Goal: Task Accomplishment & Management: Complete application form

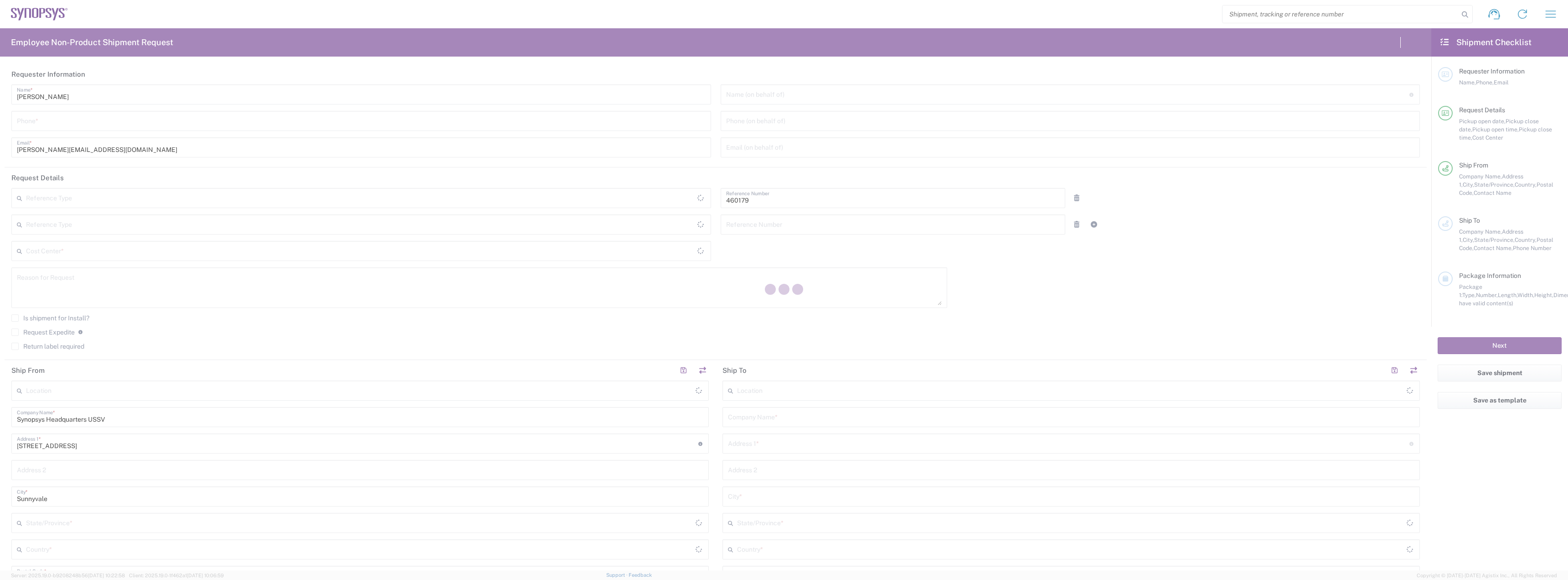
type input "Department"
type input "US01, SG, MSIP1, AE 460179"
type input "[US_STATE]"
type input "[GEOGRAPHIC_DATA]"
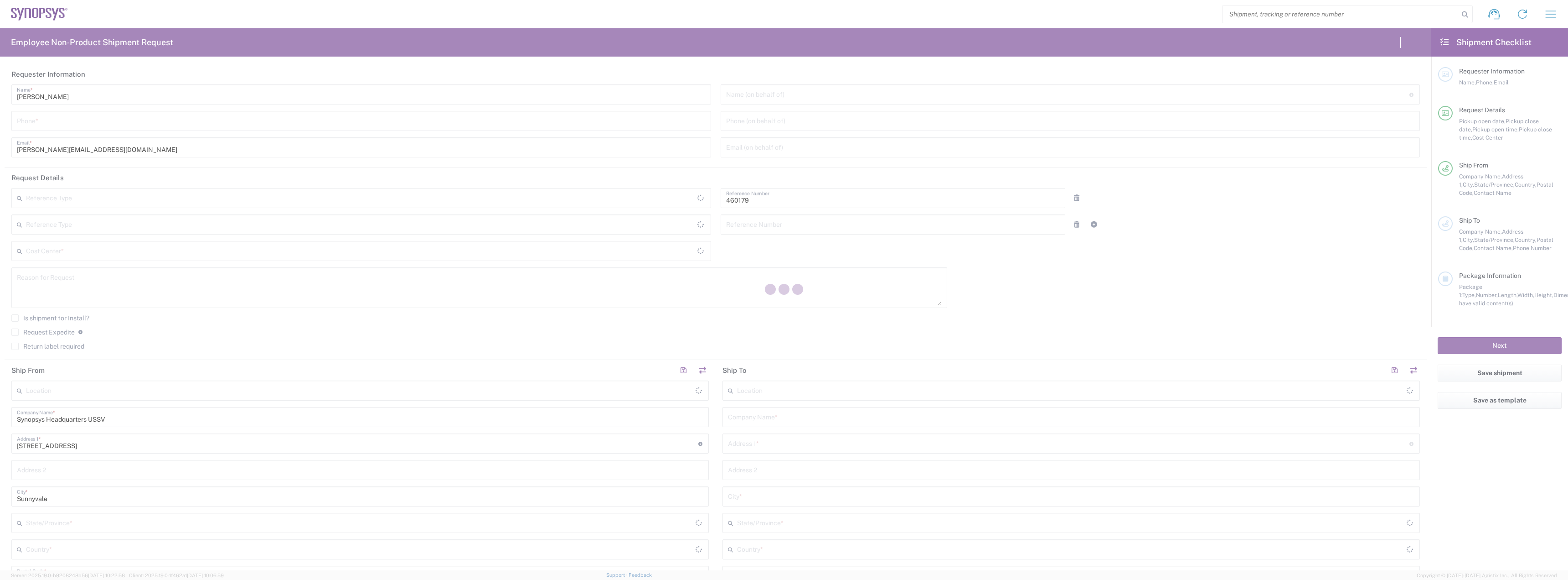
type input "Delivered at Place"
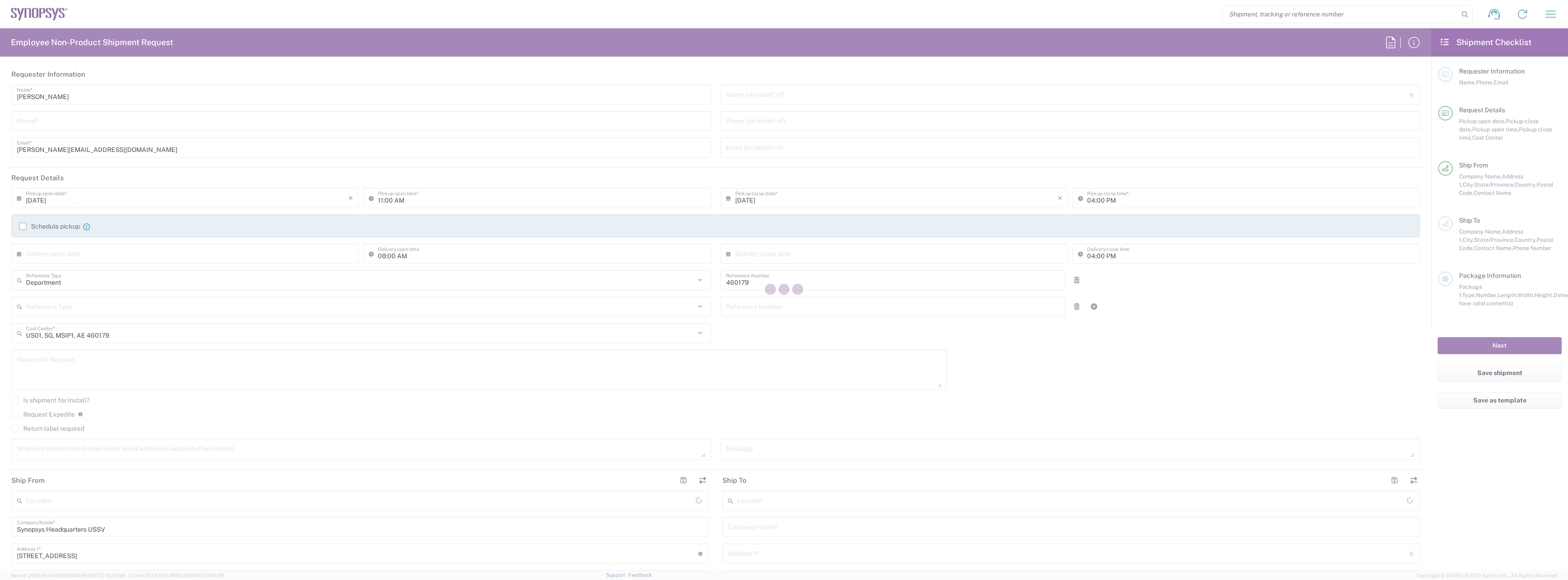
type input "Headquarters USSV"
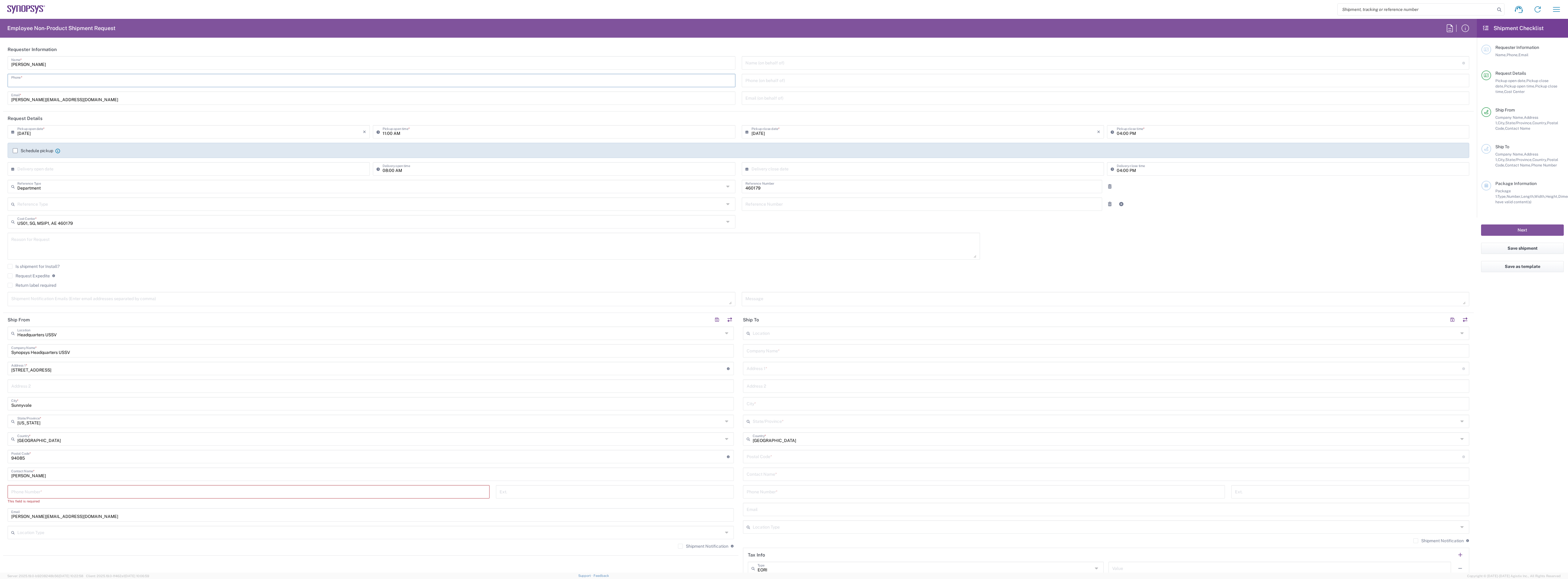
click at [41, 80] on input "tel" at bounding box center [371, 80] width 721 height 10
type input "5855328242"
click at [55, 192] on div "Department Reference Type" at bounding box center [371, 187] width 728 height 13
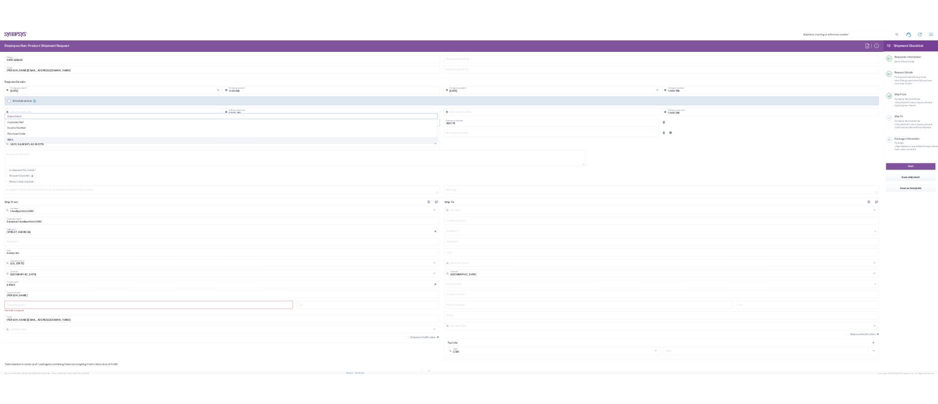
scroll to position [150, 0]
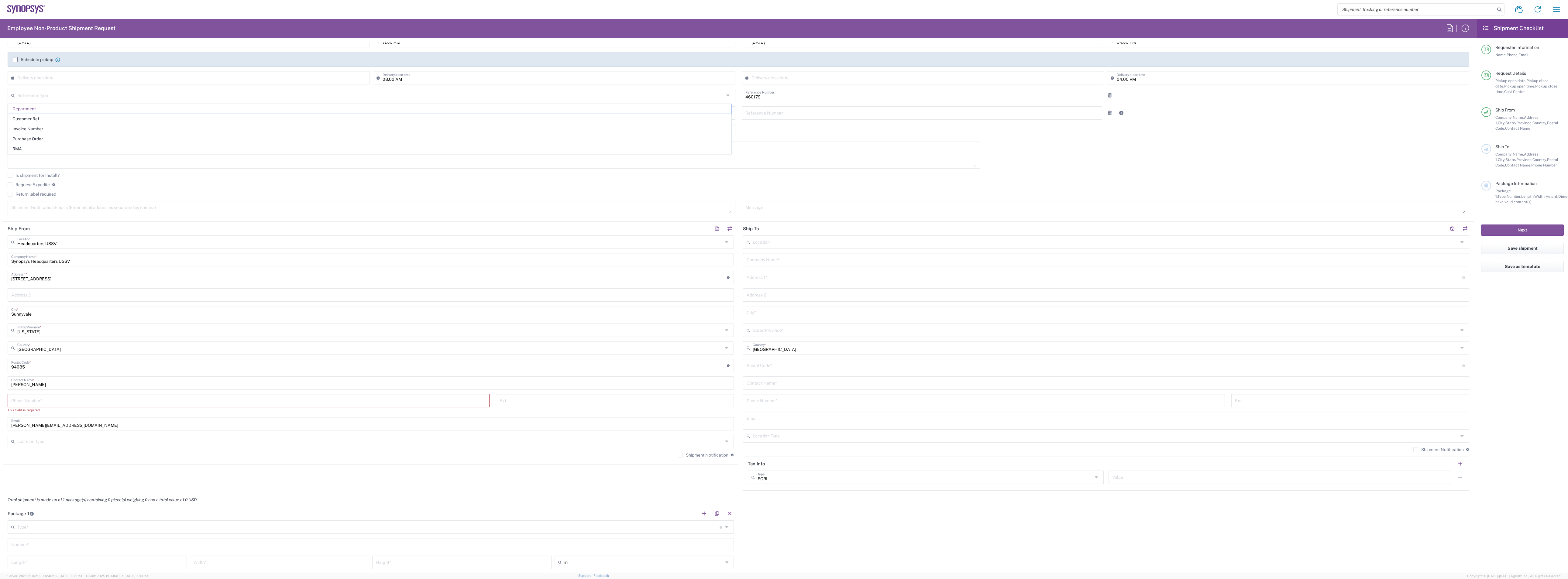
click at [75, 176] on agx-checkbox-control "Is shipment for Install?" at bounding box center [738, 175] width 1461 height 5
type input "Department"
click at [43, 386] on input "tel" at bounding box center [248, 400] width 475 height 10
type input "5855328242"
click at [48, 386] on input "text" at bounding box center [369, 435] width 705 height 10
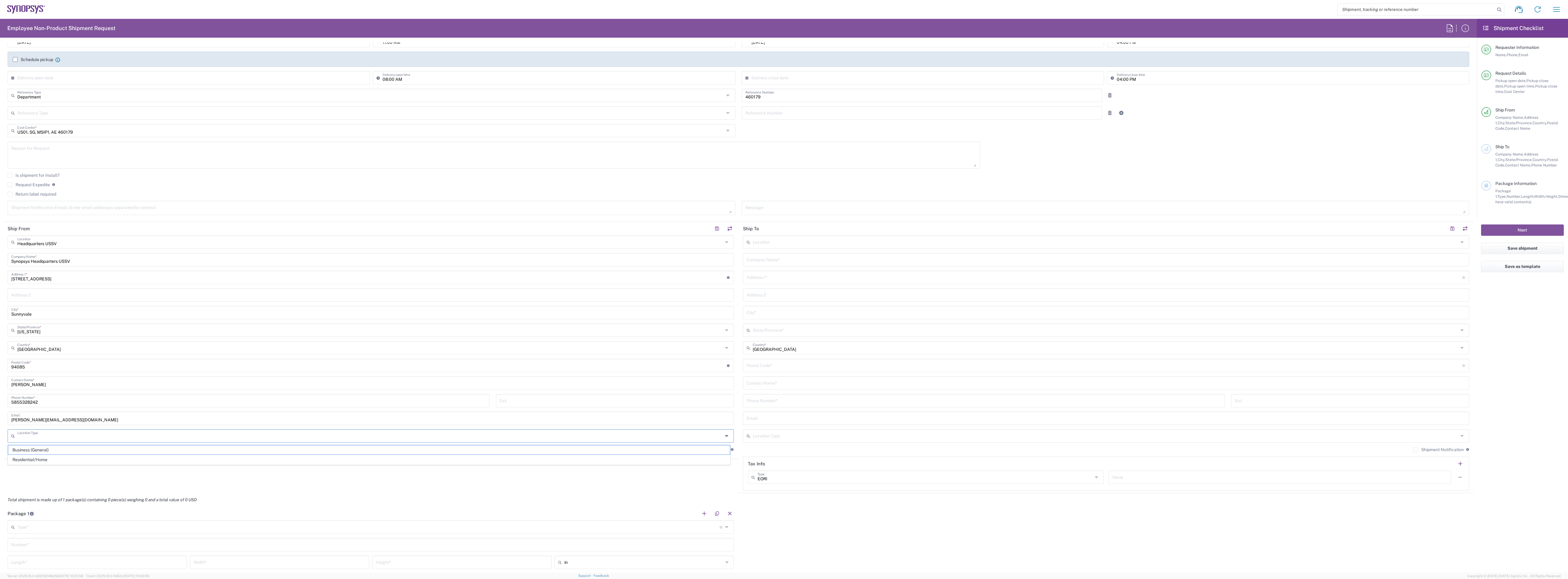
click at [788, 367] on input "undefined" at bounding box center [1105, 364] width 716 height 10
click at [793, 243] on input "text" at bounding box center [1105, 241] width 705 height 10
click at [760, 243] on input "text" at bounding box center [1105, 241] width 705 height 10
click at [782, 255] on span "Shenzhen CN34" at bounding box center [1101, 255] width 722 height 9
type input "Shenzhen CN34"
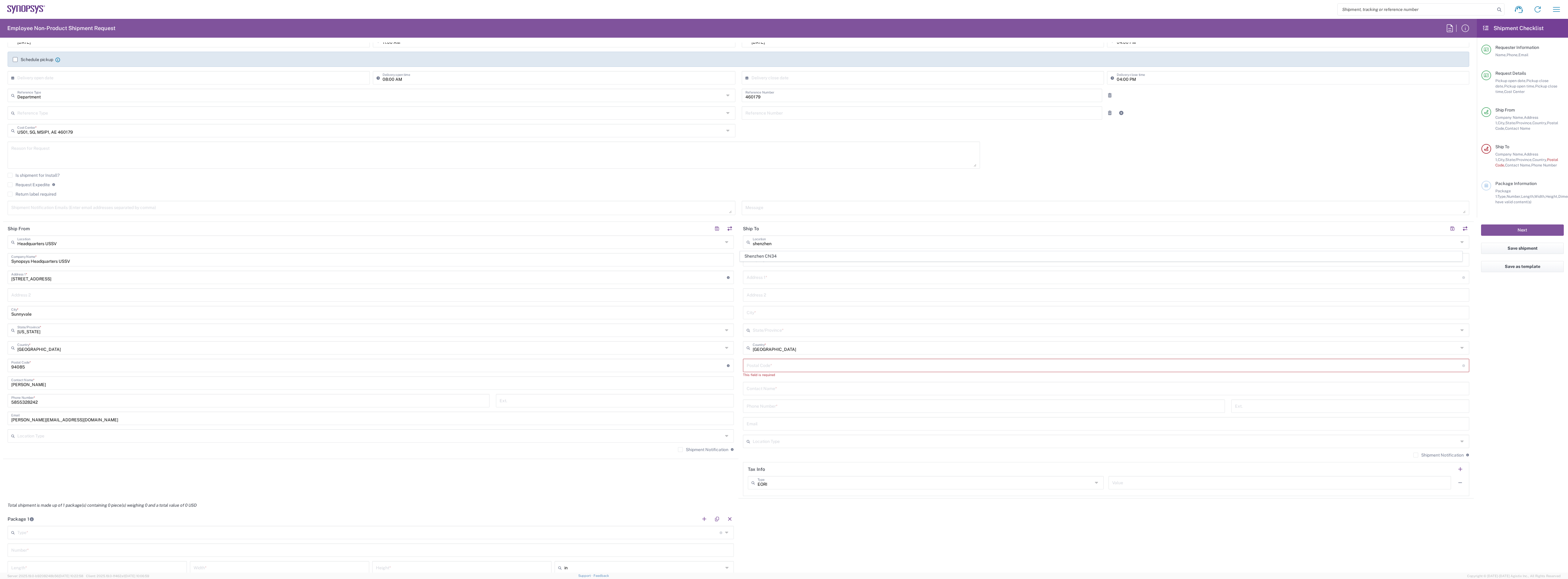
type input "Synopsys International Limited Shenzhen Rep Office"
type input "[MEDICAL_DATA]-[STREET_ADDRESS][PERSON_NAME]"
type input "[GEOGRAPHIC_DATA]"
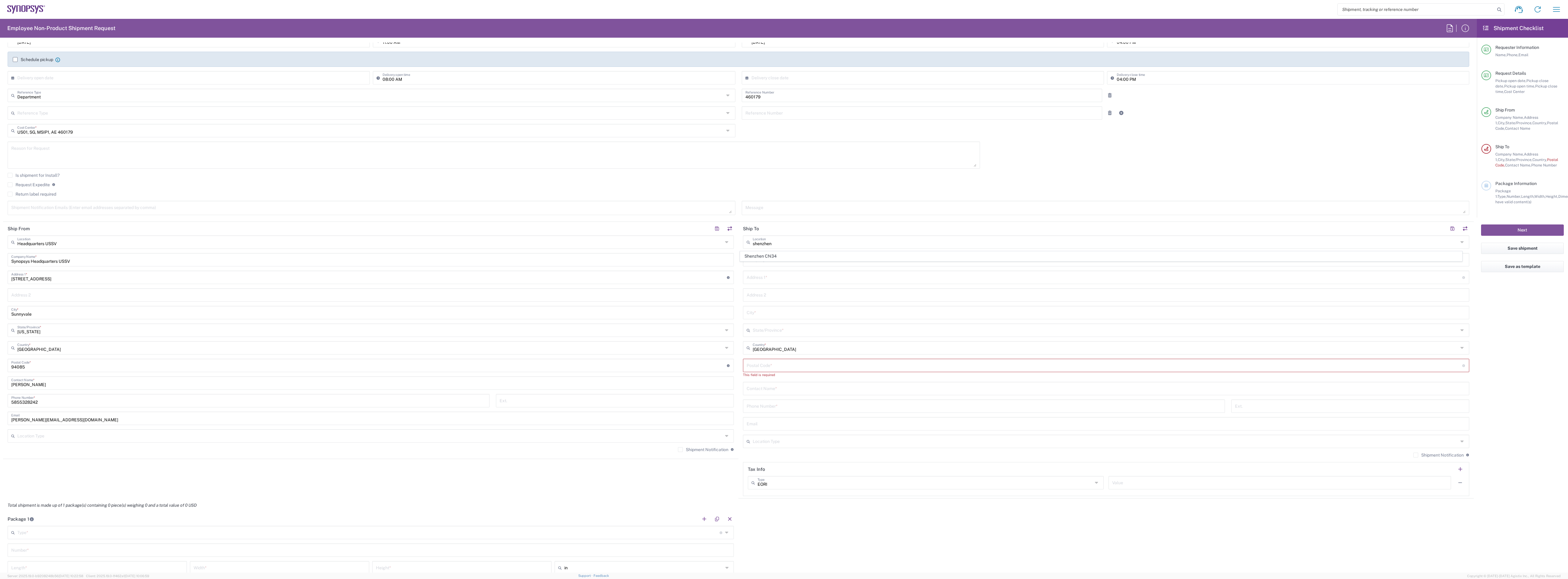
type input "518048"
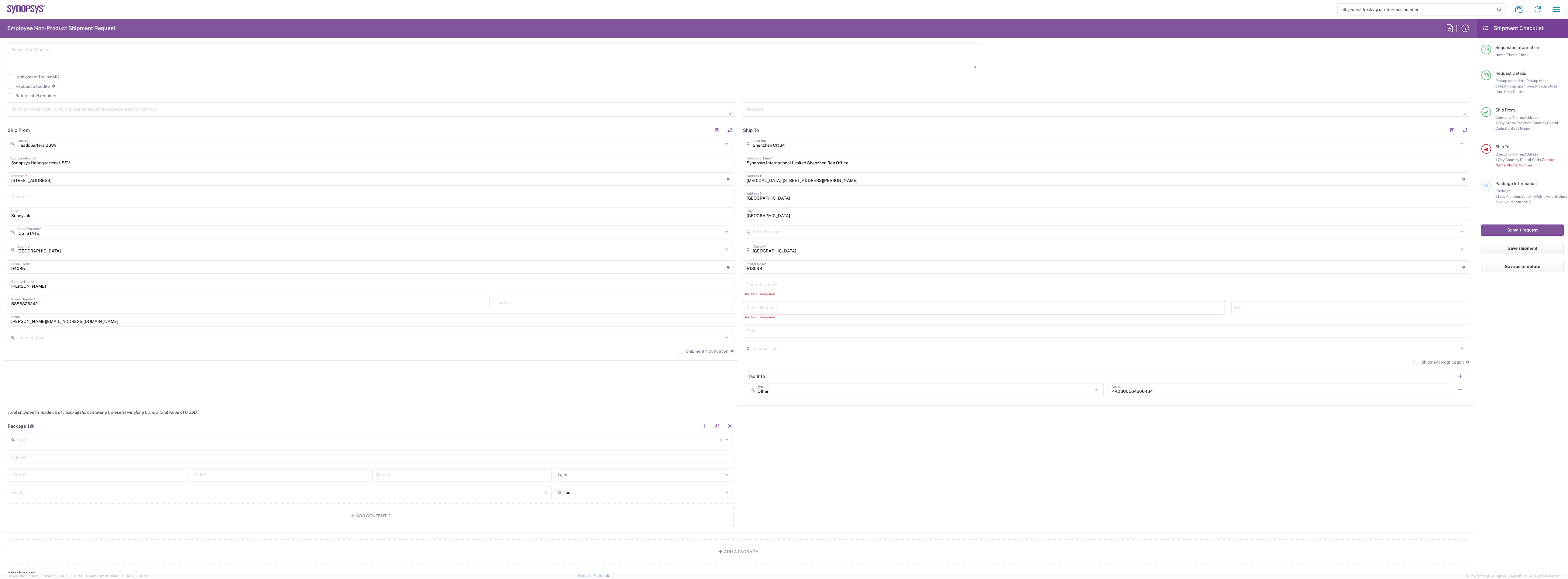
scroll to position [137, 0]
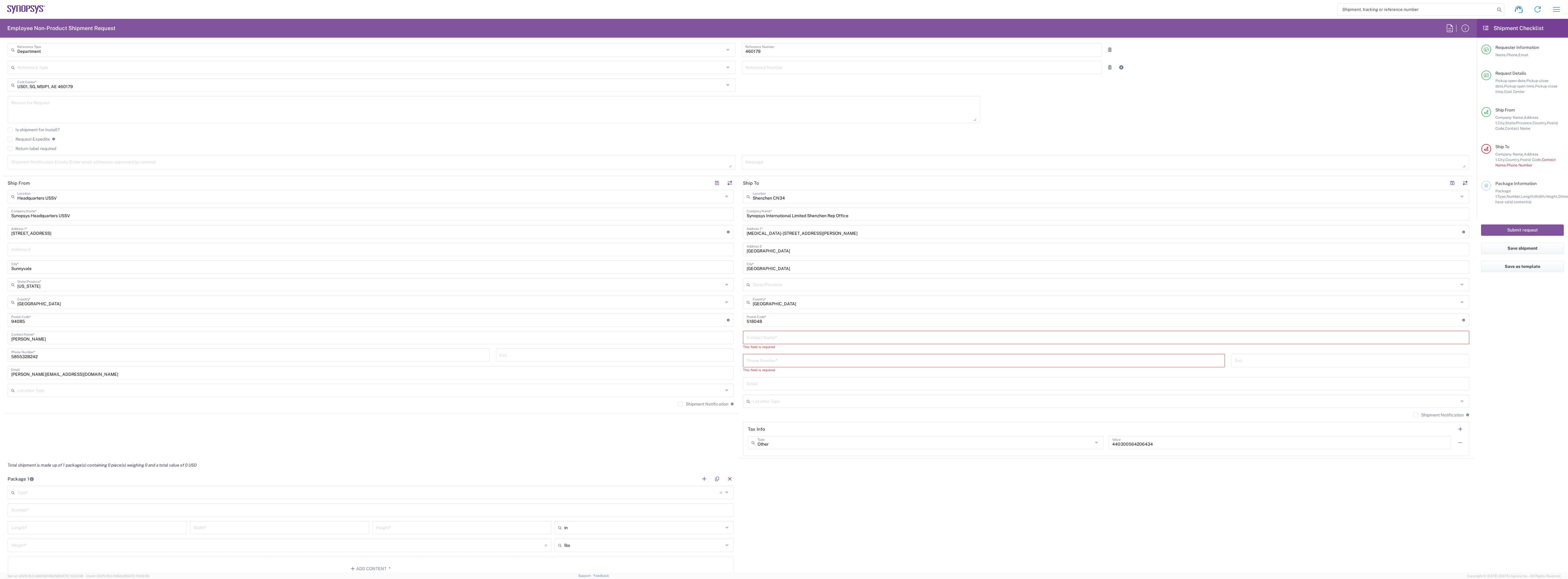
click at [1045, 195] on div "[GEOGRAPHIC_DATA] CN34 Location" at bounding box center [1106, 196] width 726 height 13
click at [925, 386] on div "Package 1 Type * Material used to package goods Bale(s) Basket(s) Bolt(s) Bottl…" at bounding box center [738, 529] width 1471 height 114
type input "Shenzhen CN34"
click at [1040, 198] on input "text" at bounding box center [1105, 196] width 705 height 10
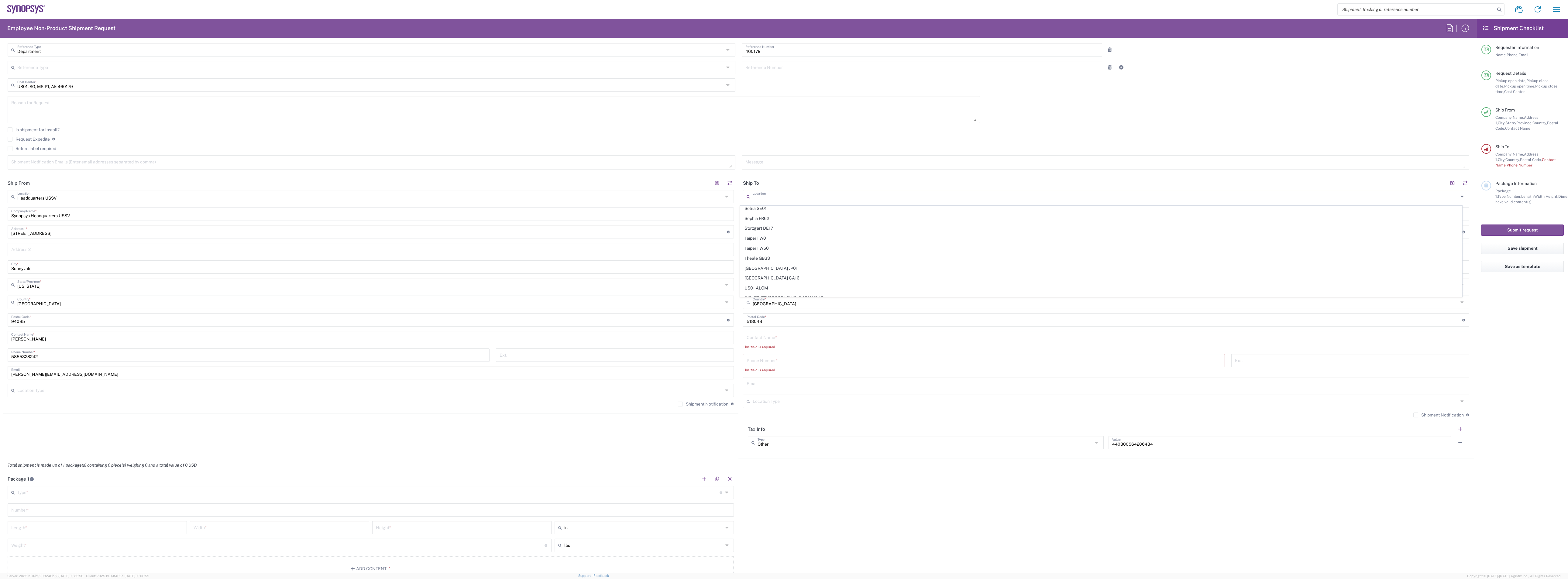
scroll to position [1503, 0]
click at [802, 386] on div "Package 1 Type * Material used to package goods Bale(s) Basket(s) Bolt(s) Bottl…" at bounding box center [738, 529] width 1471 height 114
type input "Shenzhen CN34"
click at [755, 338] on input "text" at bounding box center [1106, 336] width 719 height 10
paste input "[PERSON_NAME]"
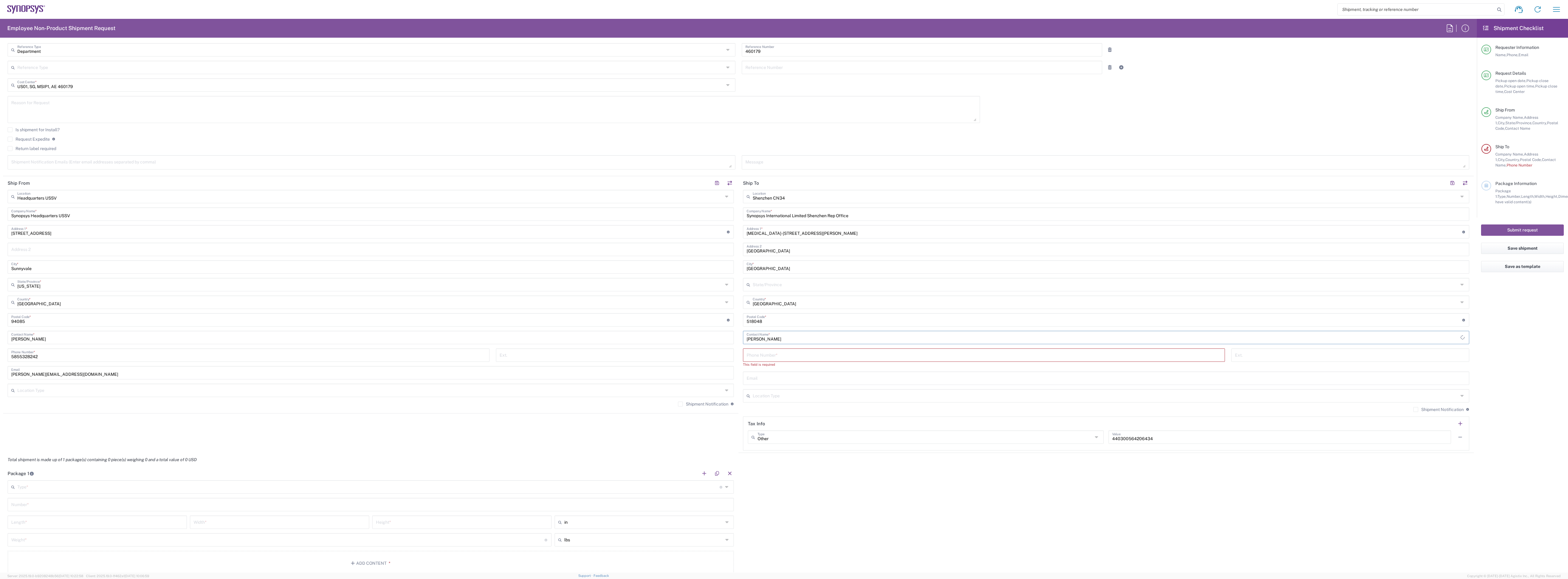
type input "[PERSON_NAME]"
click at [763, 355] on input "tel" at bounding box center [984, 354] width 475 height 10
click at [760, 355] on input "tel" at bounding box center [984, 354] width 475 height 10
paste input "8615016728387"
type input "8615016728387"
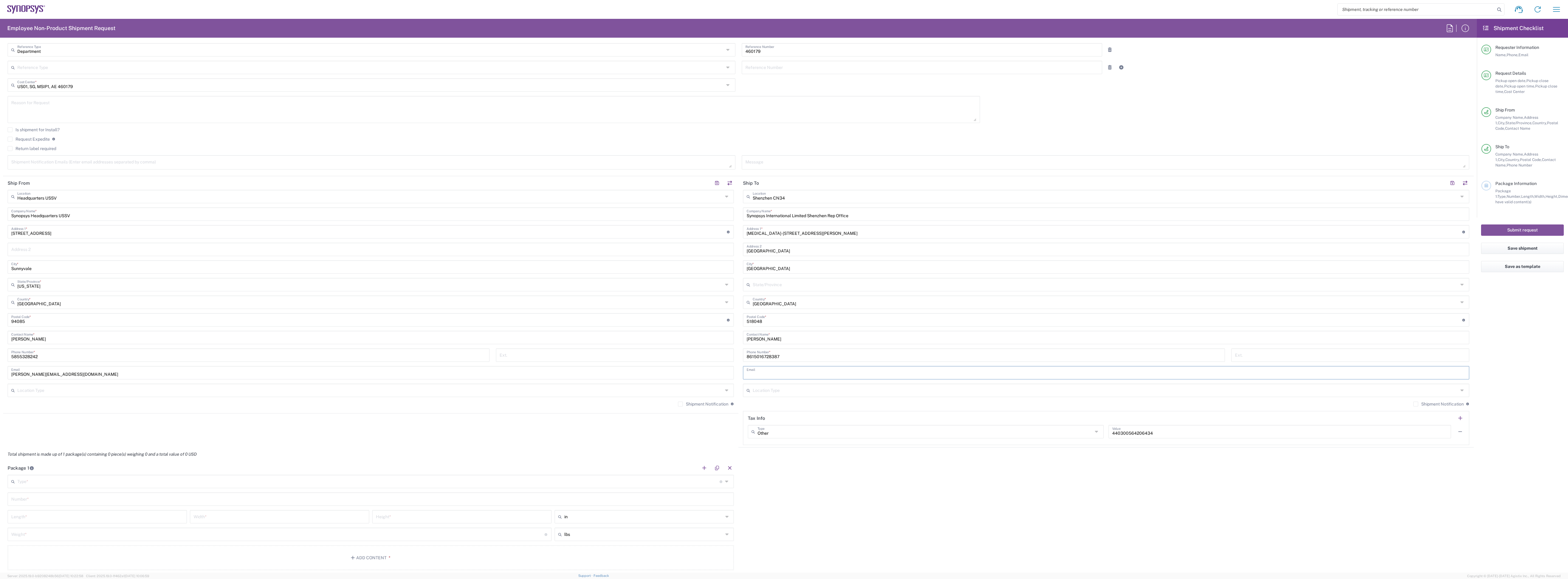
click at [760, 371] on input "text" at bounding box center [1106, 372] width 719 height 10
paste input "mailto:[PERSON_NAME][EMAIL_ADDRESS][DOMAIN_NAME]"
click at [756, 375] on input "mailto:[PERSON_NAME][EMAIL_ADDRESS][DOMAIN_NAME]" at bounding box center [1106, 372] width 719 height 10
type input "[EMAIL_ADDRESS][DOMAIN_NAME]"
click at [762, 386] on input "text" at bounding box center [1105, 389] width 705 height 10
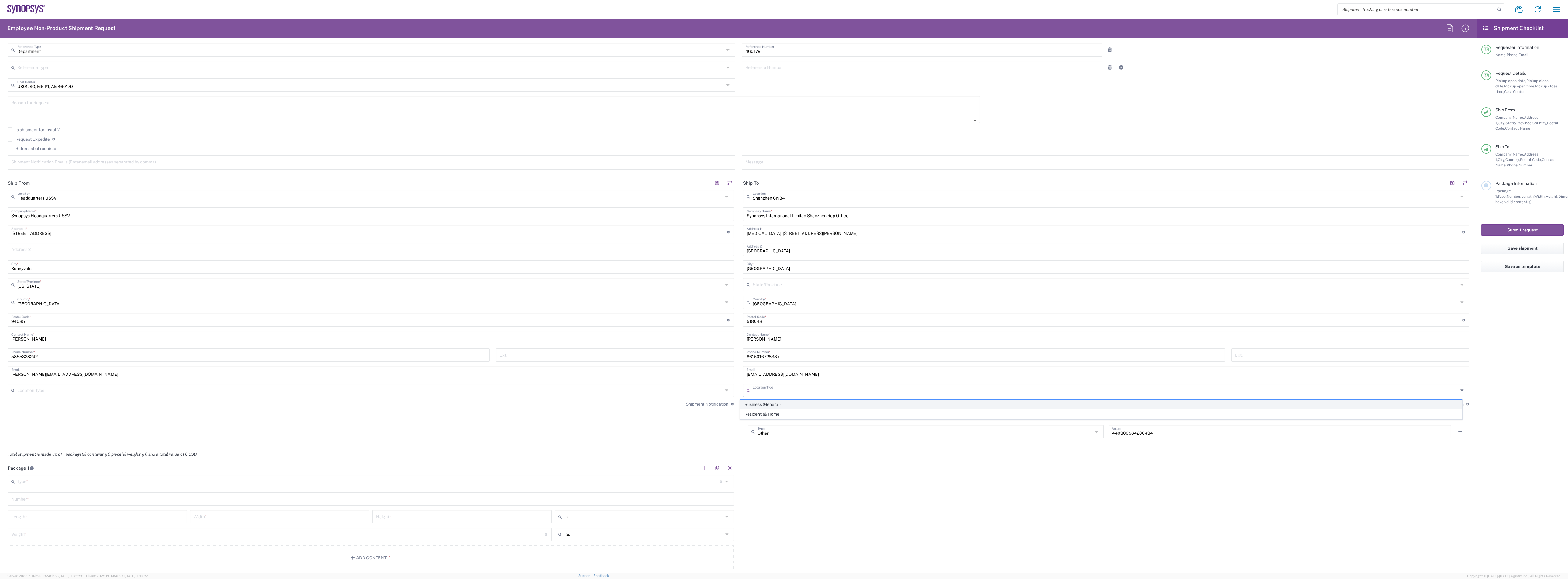
click at [761, 386] on span "Business (General)" at bounding box center [1101, 404] width 722 height 9
type input "Business (General)"
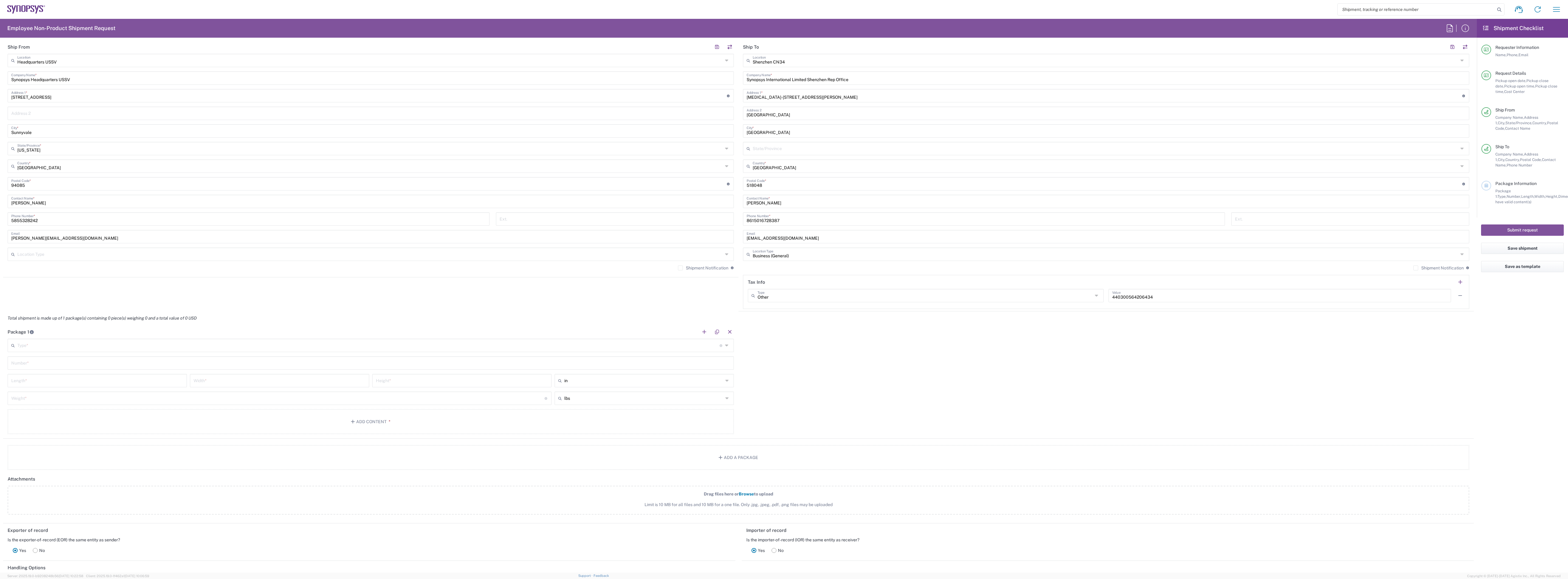
scroll to position [273, 0]
click at [51, 346] on input "text" at bounding box center [368, 344] width 702 height 10
click at [39, 386] on span "Cardboard Box(es)" at bounding box center [369, 393] width 722 height 9
type input "Cardboard Box(es)"
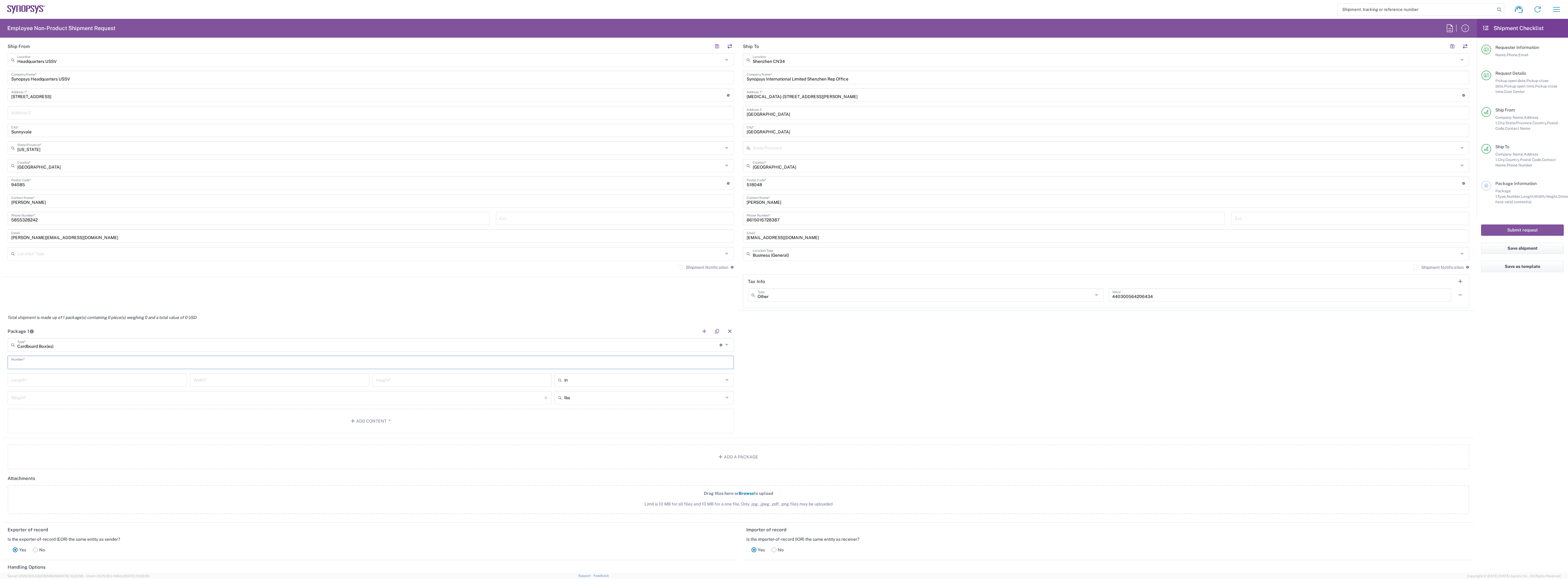
click at [105, 364] on input "text" at bounding box center [370, 361] width 719 height 10
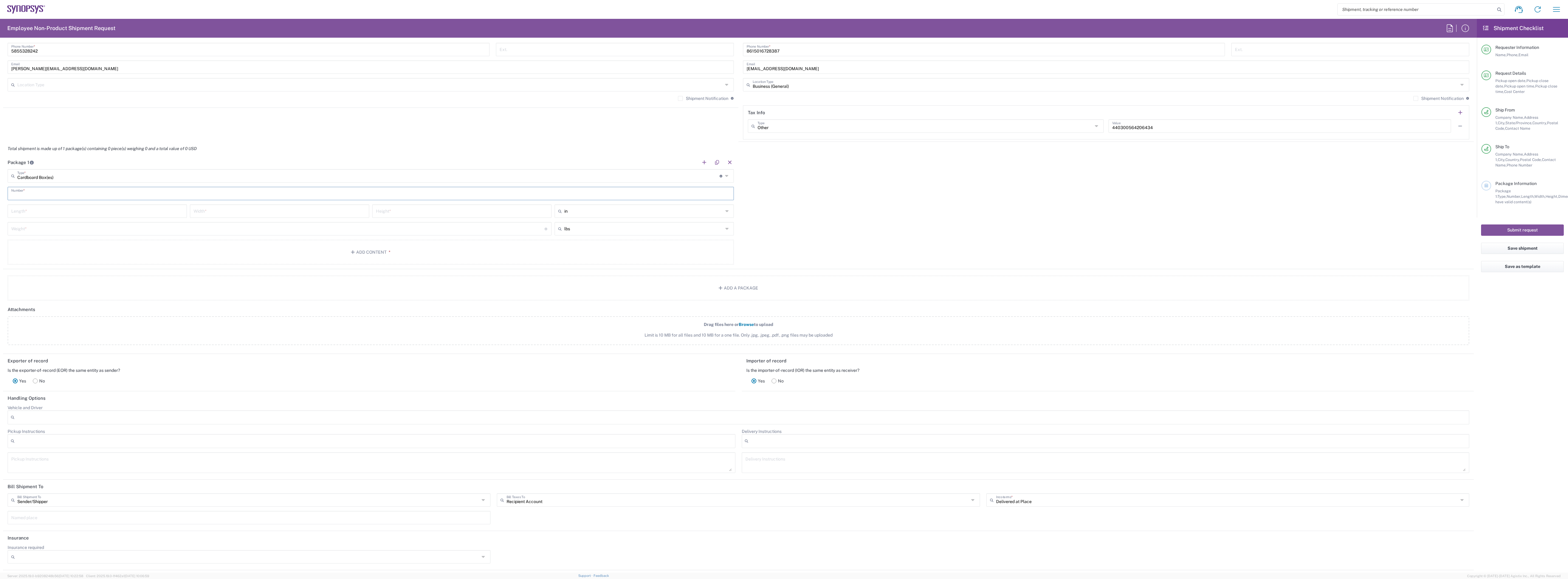
scroll to position [480, 0]
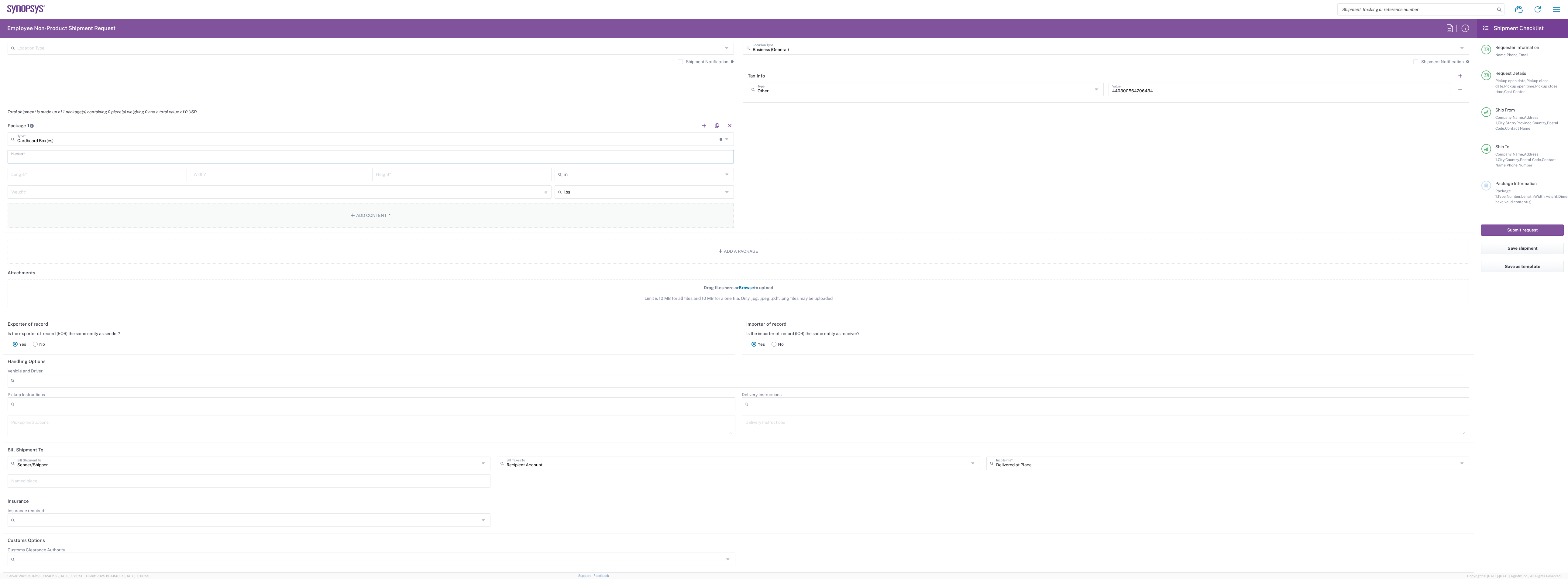
click at [358, 209] on button "Add Content *" at bounding box center [370, 215] width 726 height 25
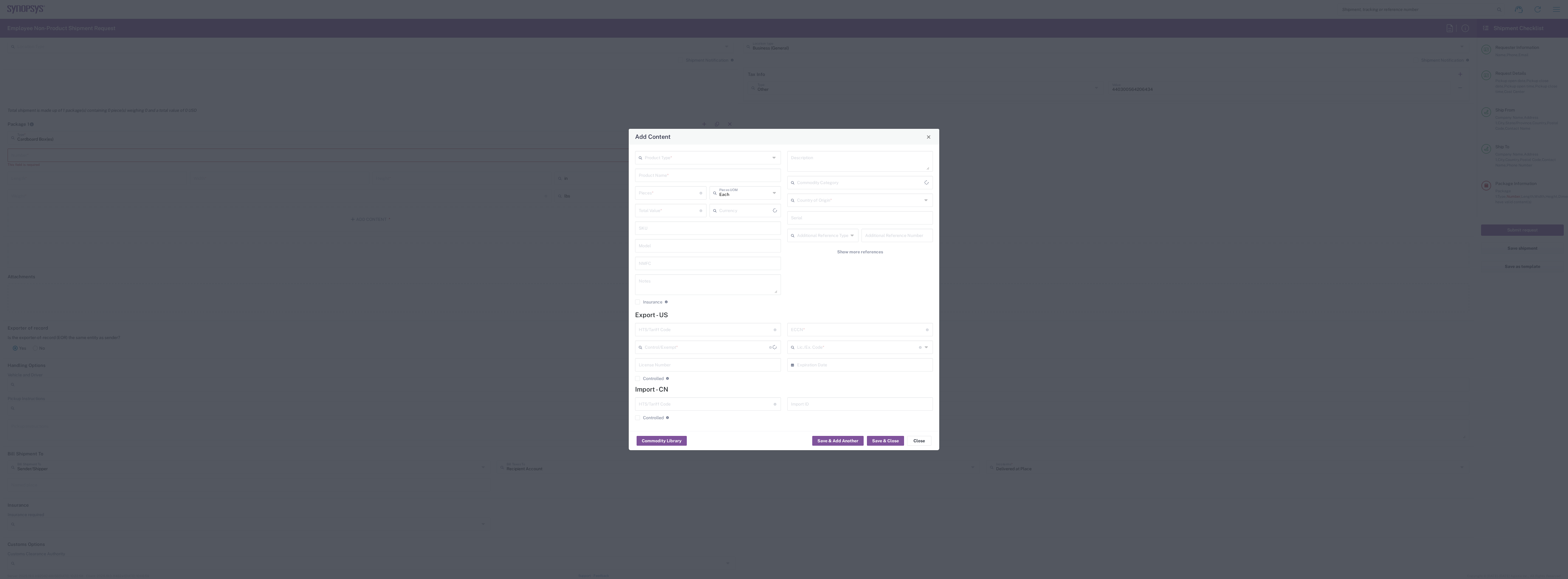
type input "US Dollar"
click at [928, 386] on button "Close" at bounding box center [919, 440] width 24 height 10
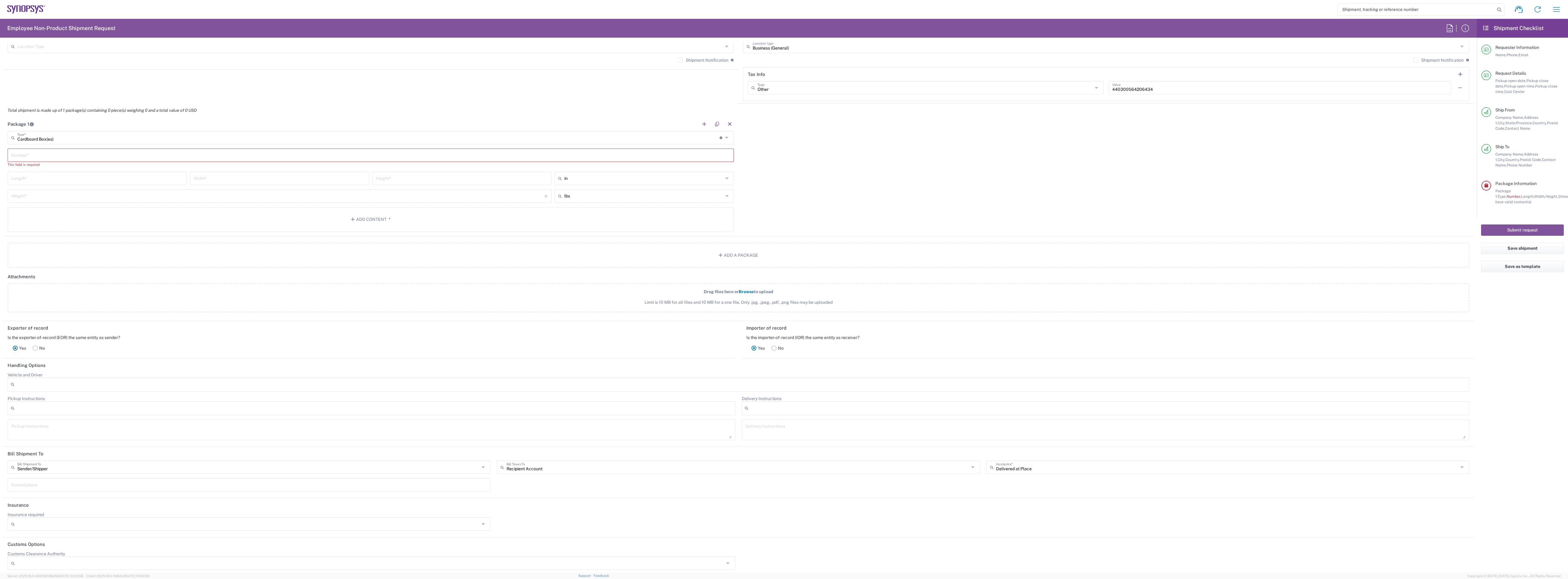
type input "Cardboard Box(es)"
click at [55, 138] on input "Cardboard Box(es)" at bounding box center [368, 137] width 702 height 10
click at [843, 189] on div "Package 1 Cardboard Box(es) Type * Material used to package goods Cardboard Box…" at bounding box center [738, 177] width 1471 height 119
click at [111, 153] on input "text" at bounding box center [370, 154] width 719 height 10
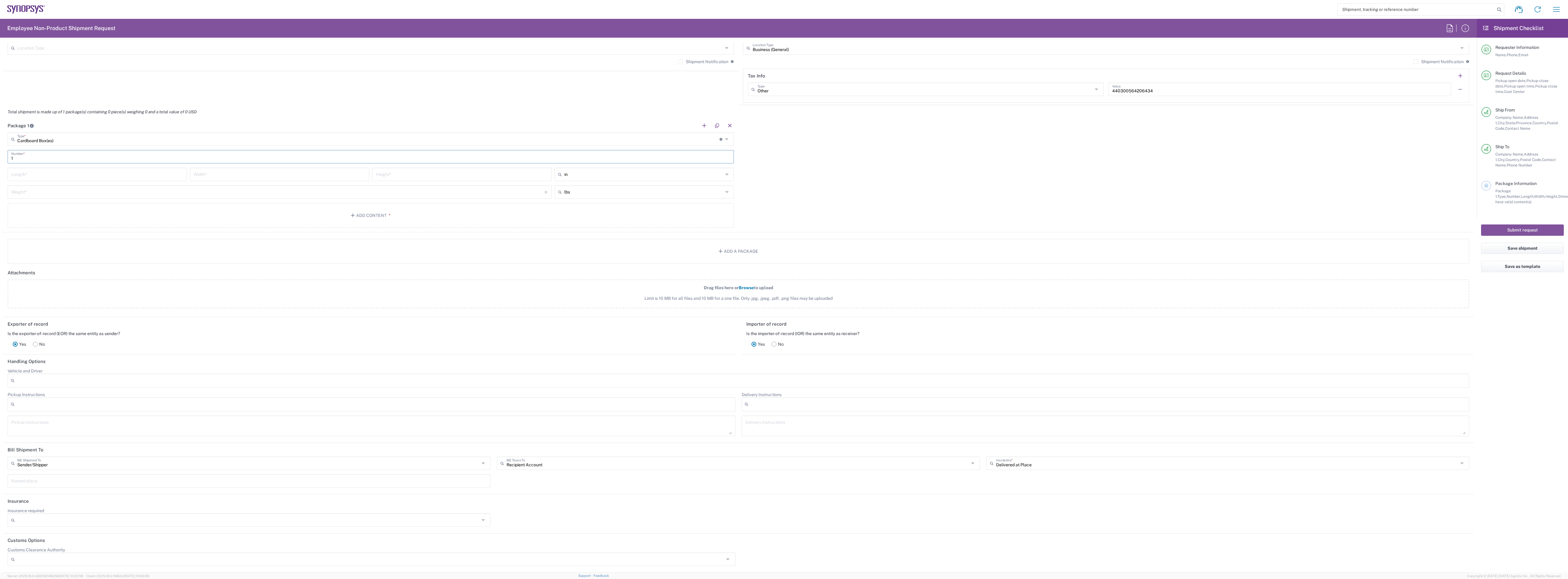
type input "1"
click at [805, 196] on div "Package 1 Cardboard Box(es) Type * Material used to package goods Cardboard Box…" at bounding box center [738, 175] width 1471 height 114
click at [46, 173] on input "number" at bounding box center [97, 173] width 172 height 10
type input "12"
click at [222, 175] on input "number" at bounding box center [279, 173] width 172 height 10
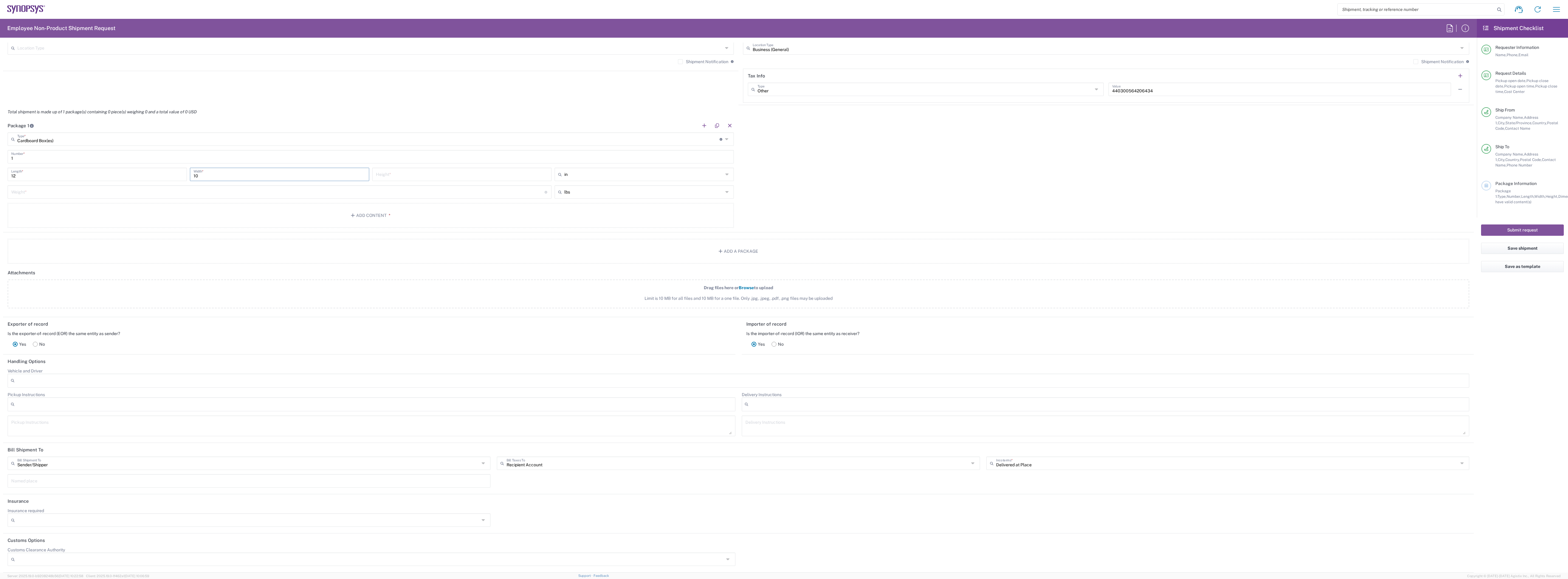
type input "10"
click at [425, 174] on input "number" at bounding box center [462, 173] width 172 height 10
type input "10"
click at [102, 155] on input "1" at bounding box center [370, 156] width 719 height 10
click at [104, 142] on input "text" at bounding box center [368, 138] width 702 height 10
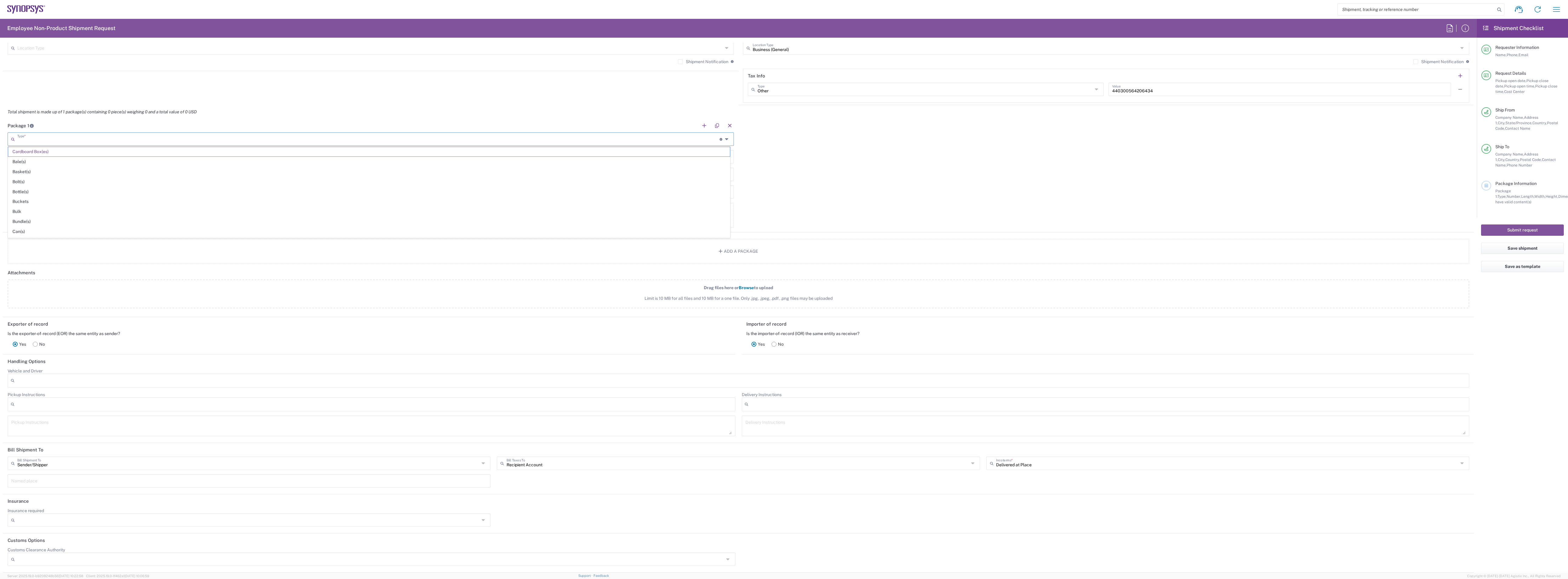
click at [819, 161] on div "Package 1 Type * Material used to package goods Cardboard Box(es) Bale(s) Baske…" at bounding box center [738, 175] width 1471 height 114
type input "Cardboard Box(es)"
click at [376, 193] on input "number" at bounding box center [278, 191] width 533 height 10
type input "25"
click at [864, 192] on div "Package 1 Cardboard Box(es) Type * Material used to package goods Cardboard Box…" at bounding box center [738, 175] width 1471 height 114
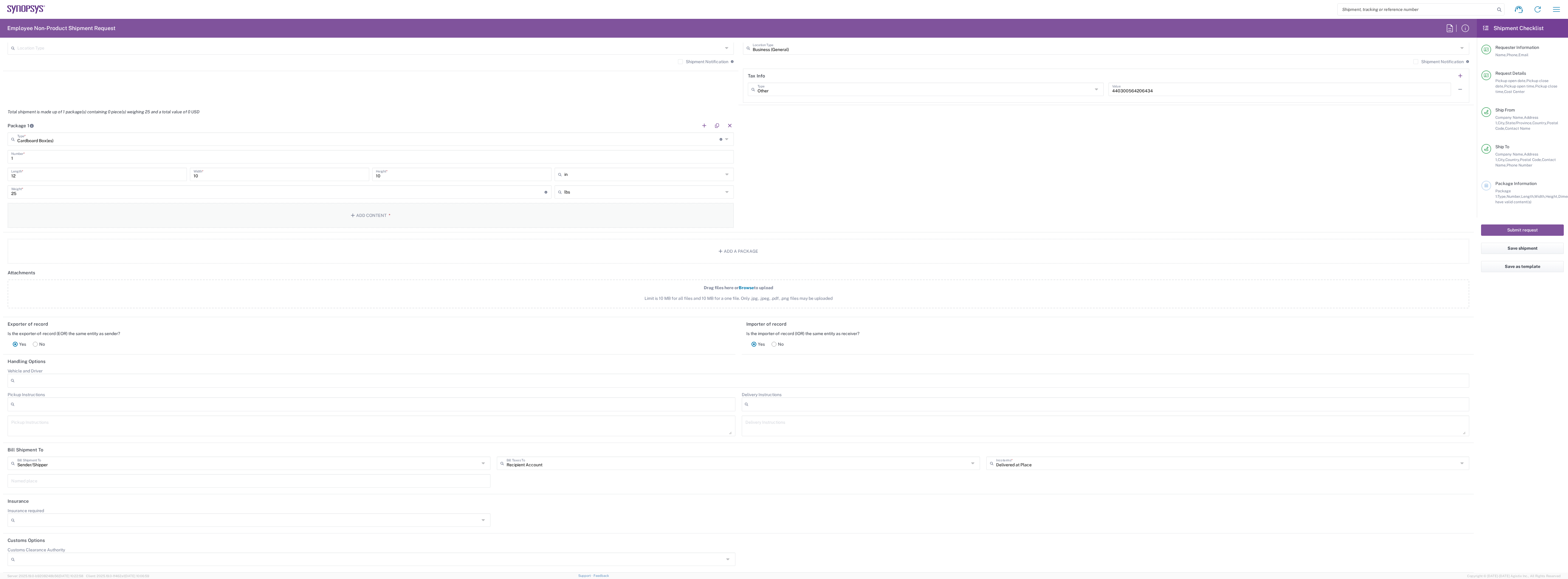
click at [320, 220] on button "Add Content *" at bounding box center [370, 215] width 726 height 25
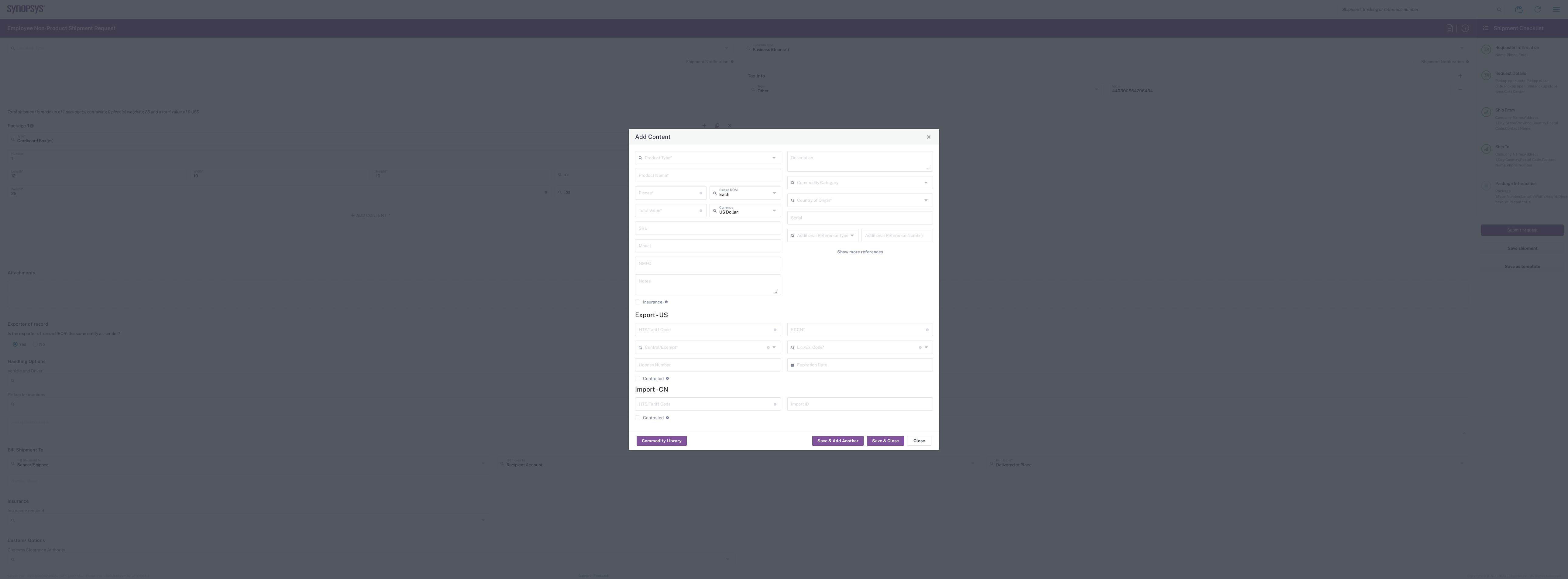
click at [681, 156] on input "text" at bounding box center [707, 157] width 125 height 10
click at [677, 182] on span "General Commodity" at bounding box center [708, 180] width 144 height 9
type input "General Commodity"
click at [684, 175] on input "text" at bounding box center [708, 175] width 139 height 10
type input "Training booklets"
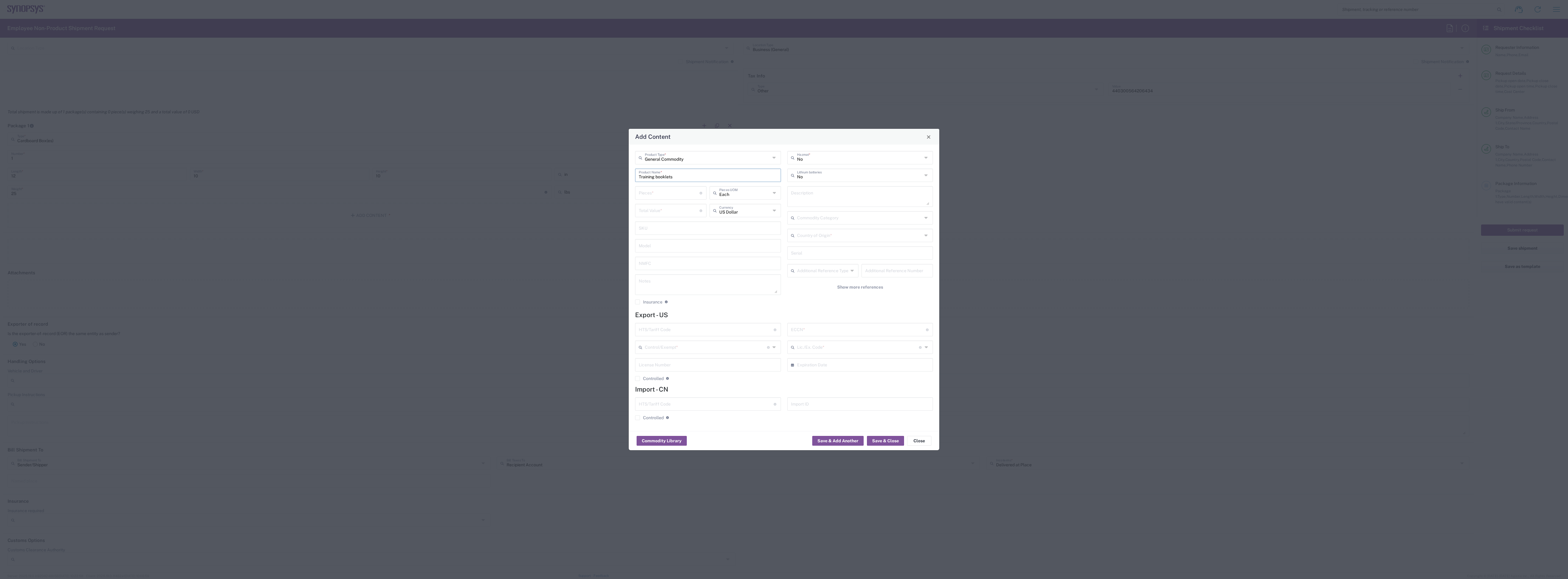
click at [676, 190] on input "number" at bounding box center [669, 192] width 61 height 10
type input "32"
click at [679, 209] on input "number" at bounding box center [669, 209] width 61 height 10
type input "150"
click at [819, 237] on input "text" at bounding box center [859, 234] width 125 height 10
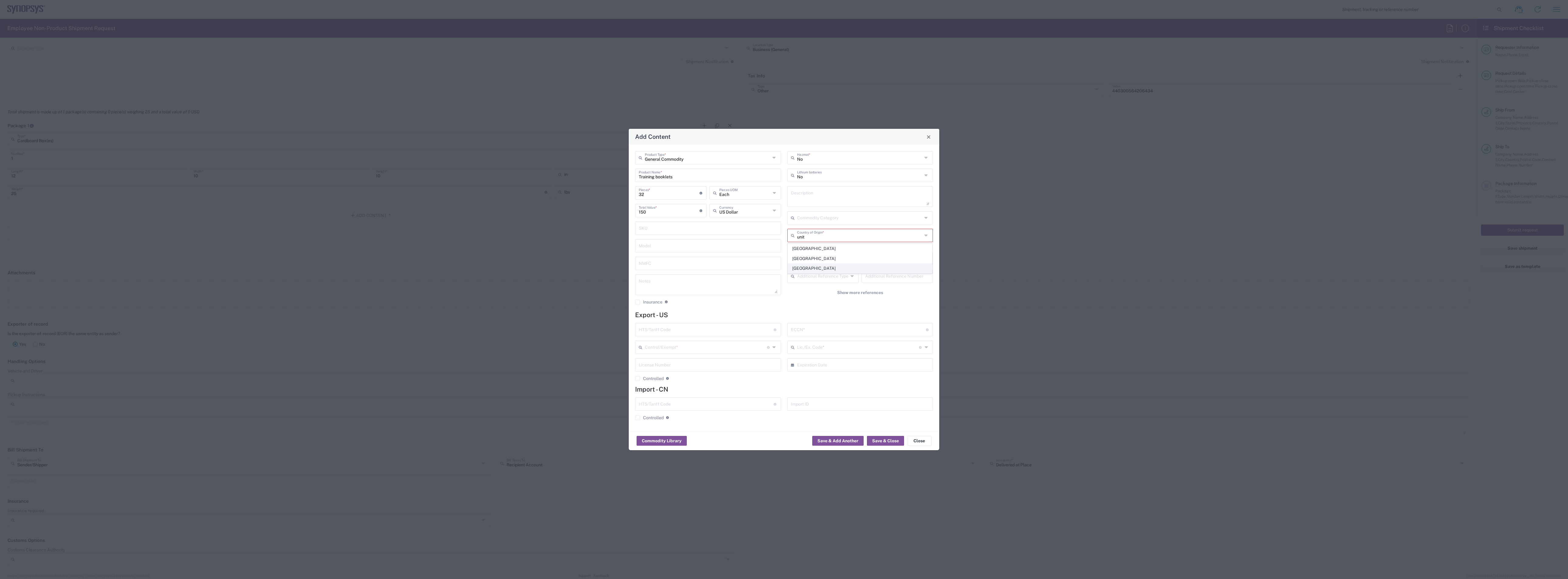
click at [815, 268] on span "[GEOGRAPHIC_DATA]" at bounding box center [859, 268] width 144 height 9
type input "[GEOGRAPHIC_DATA]"
click at [676, 330] on input "text" at bounding box center [706, 328] width 135 height 10
click at [833, 331] on input "text" at bounding box center [858, 328] width 135 height 10
type input "EAR99"
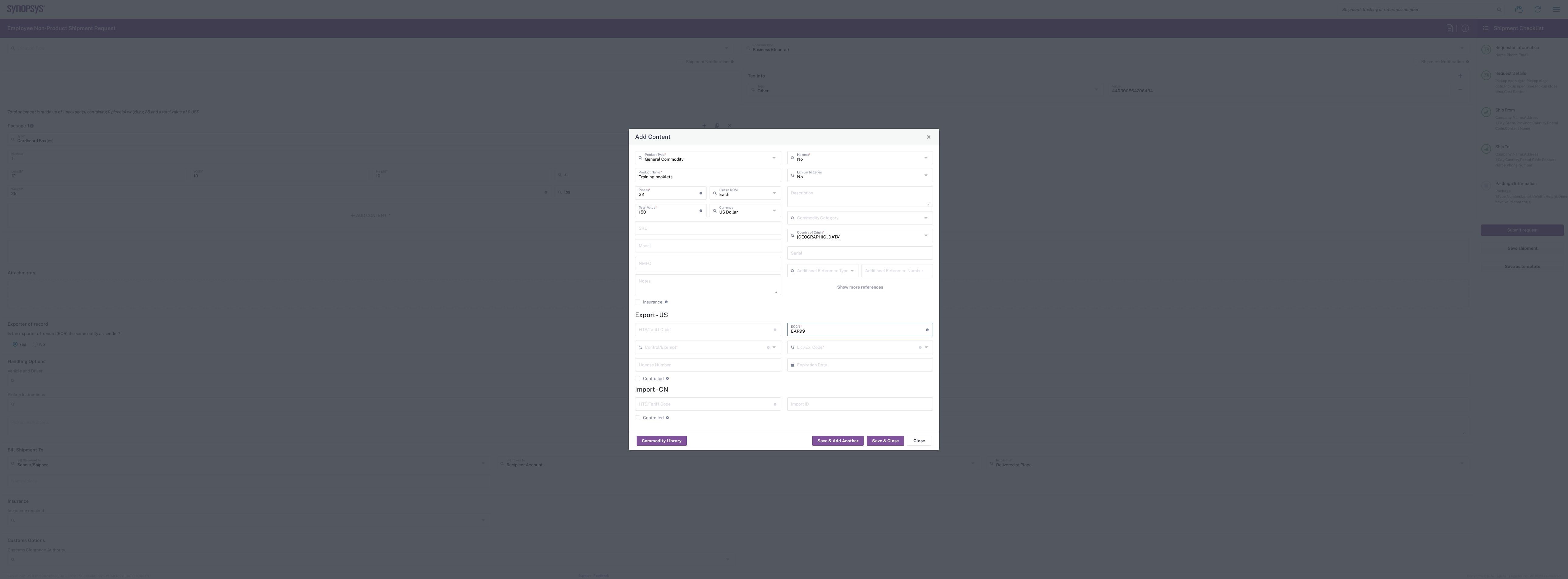
click at [736, 330] on input "text" at bounding box center [706, 328] width 135 height 10
type input "[PHONE_NUMBER]"
click at [693, 349] on input "text" at bounding box center [705, 346] width 122 height 10
click at [844, 384] on div "EAR99 ECCN * Obtain ECCN from vendor if product is purchased. Export Control Cl…" at bounding box center [860, 354] width 152 height 63
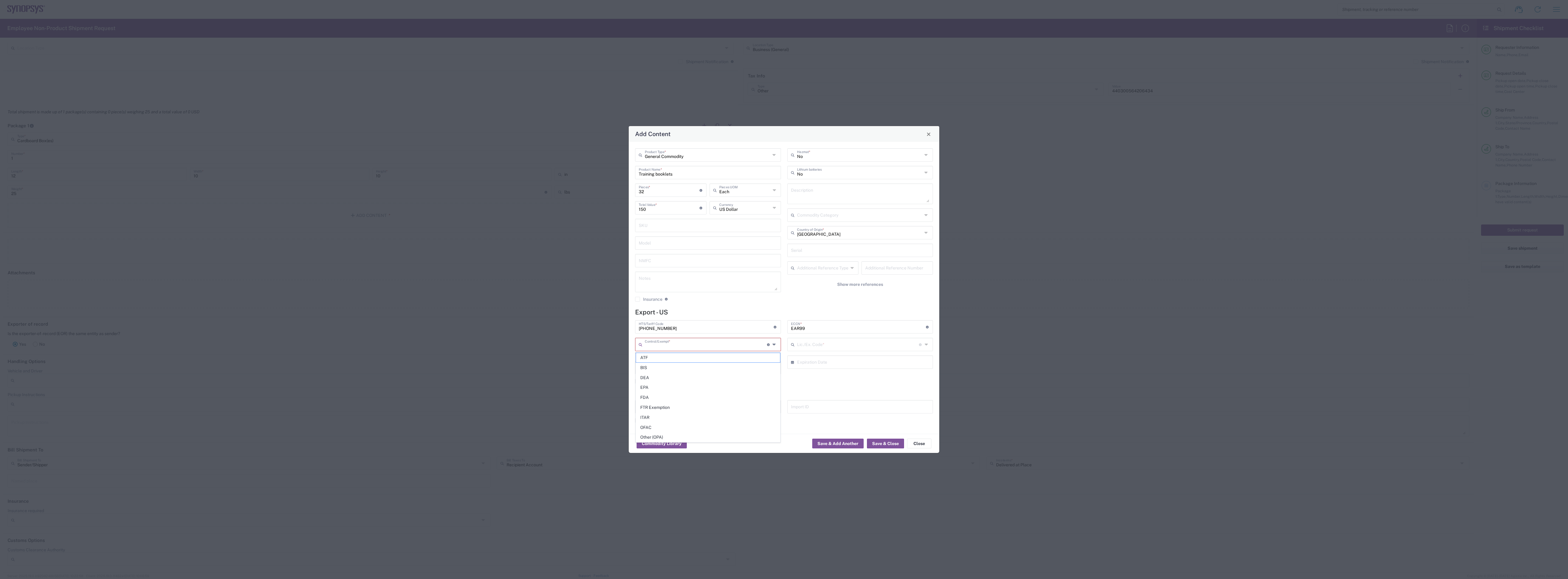
click at [718, 344] on input "text" at bounding box center [705, 344] width 122 height 10
click at [661, 386] on span "Other (OPA)" at bounding box center [708, 437] width 144 height 9
type input "Other (OPA)"
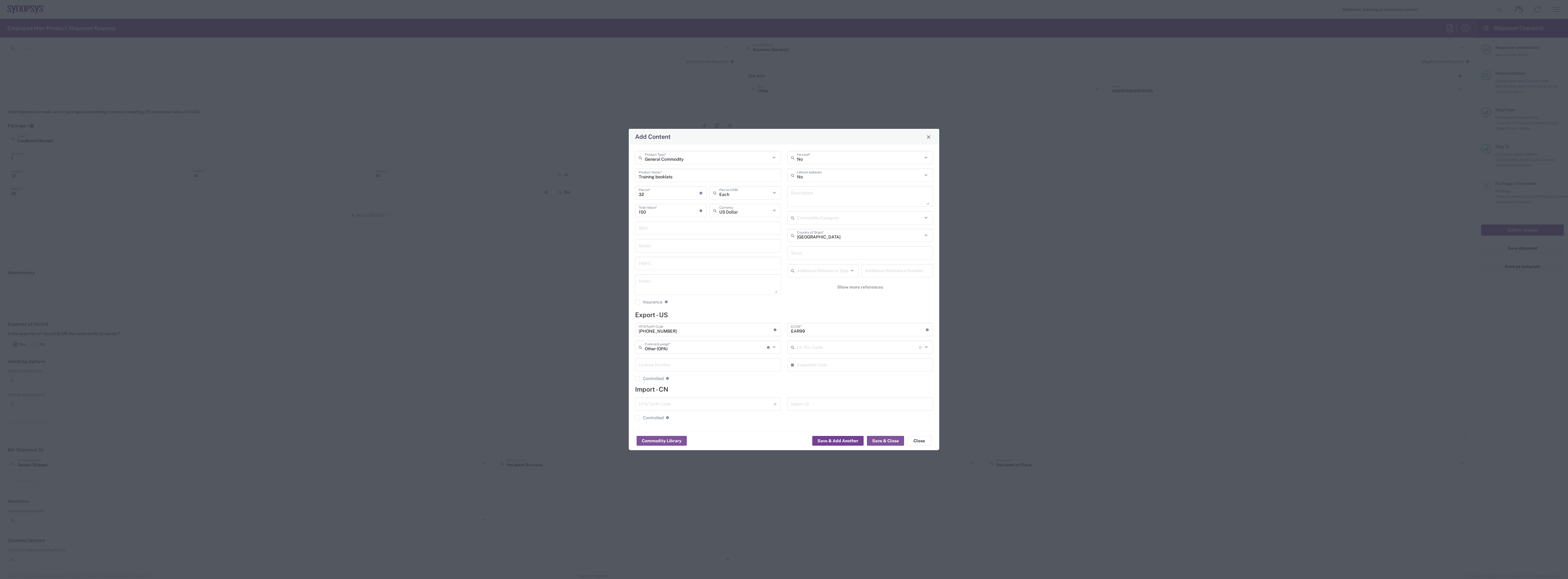
click at [835, 386] on button "Save & Add Another" at bounding box center [838, 440] width 51 height 10
click at [665, 159] on input "text" at bounding box center [707, 157] width 125 height 10
click at [665, 179] on span "General Commodity" at bounding box center [708, 180] width 144 height 9
type input "General Commodity"
click at [663, 175] on input "text" at bounding box center [708, 175] width 139 height 10
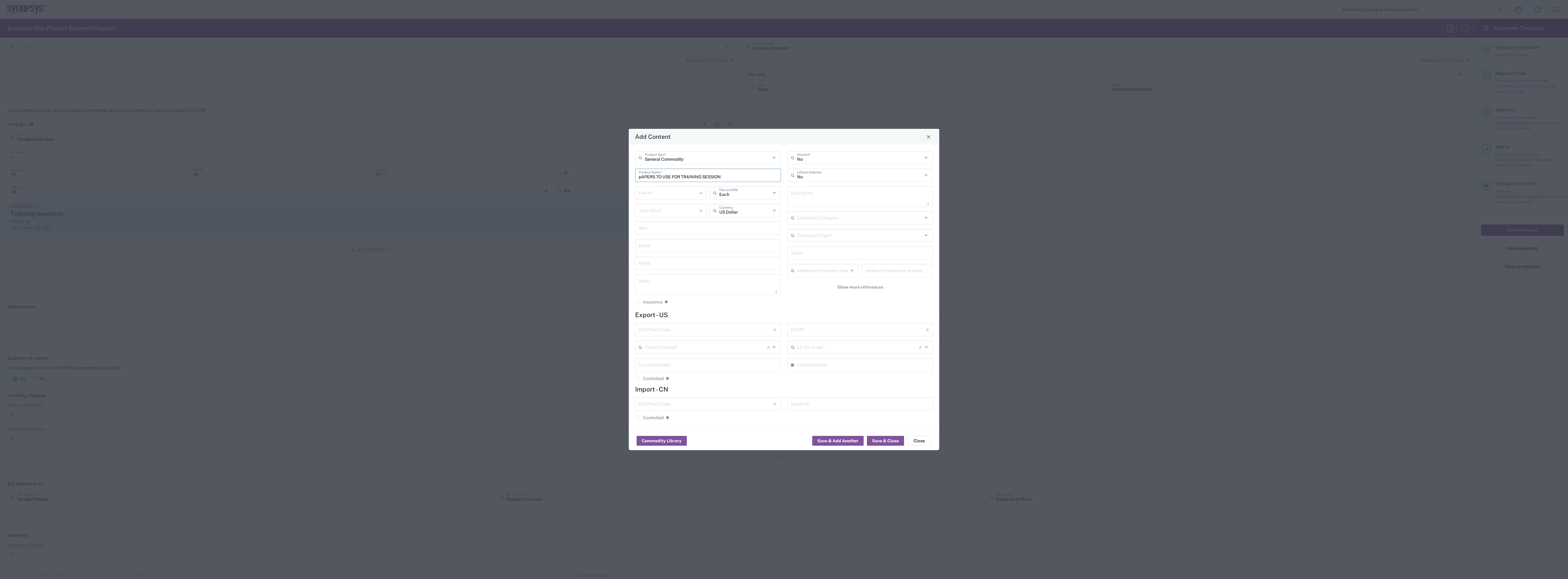
click at [642, 177] on input "pAPERS TO USE FOR TRAINING SESSION" at bounding box center [708, 175] width 139 height 10
type input "PAPERS TO USE FOR TRAINING SESSION"
click at [657, 195] on input "number" at bounding box center [669, 192] width 61 height 10
type input "20"
click at [657, 207] on input "number" at bounding box center [669, 209] width 61 height 10
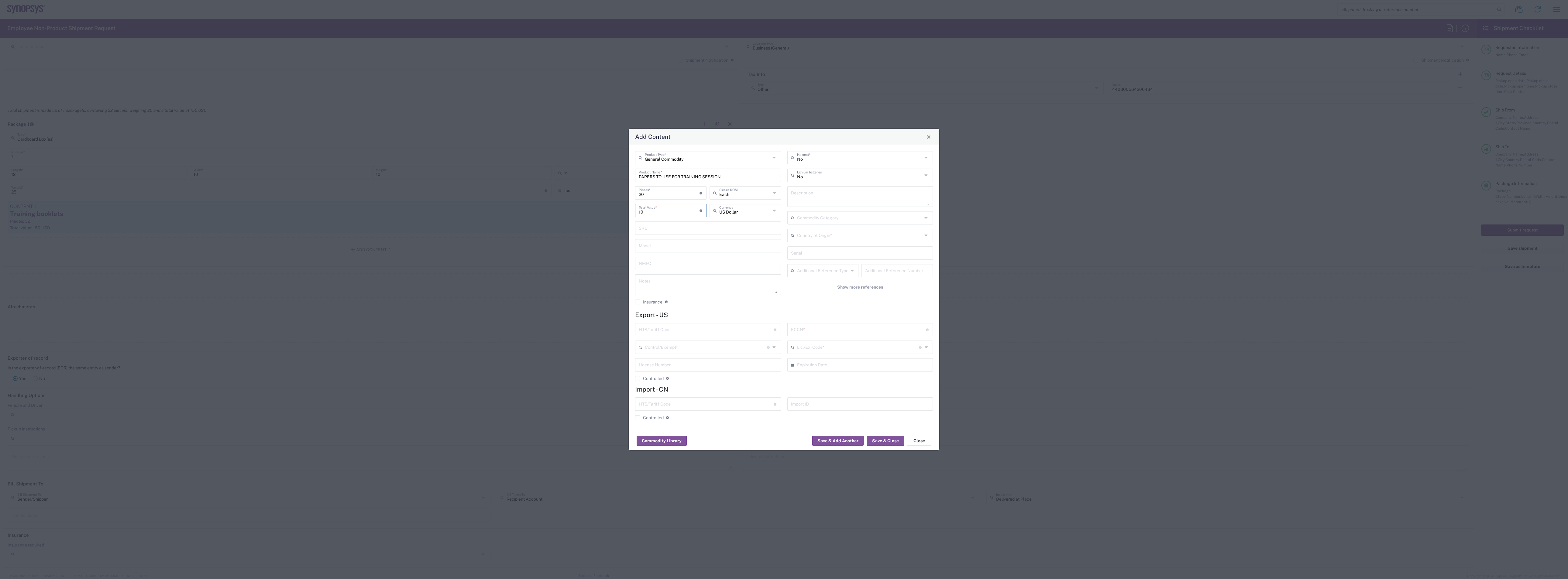
type input "10"
click at [814, 233] on input "text" at bounding box center [859, 234] width 125 height 10
click at [819, 269] on span "[GEOGRAPHIC_DATA]" at bounding box center [859, 268] width 144 height 9
type input "[GEOGRAPHIC_DATA]"
click at [737, 329] on input "text" at bounding box center [706, 328] width 135 height 10
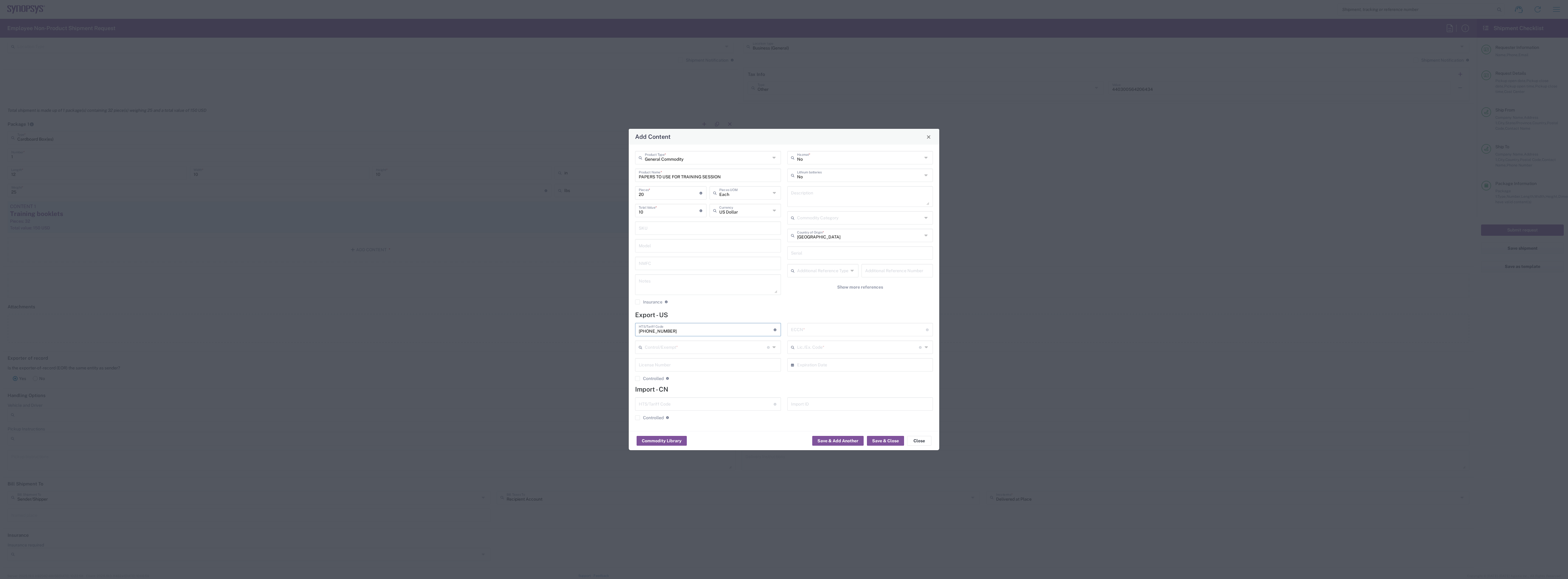
type input "[PHONE_NUMBER]"
click at [805, 328] on input "text" at bounding box center [858, 328] width 135 height 10
type input "EAR99"
click at [828, 386] on button "Save & Add Another" at bounding box center [838, 440] width 51 height 10
click at [732, 344] on input "text" at bounding box center [705, 344] width 122 height 10
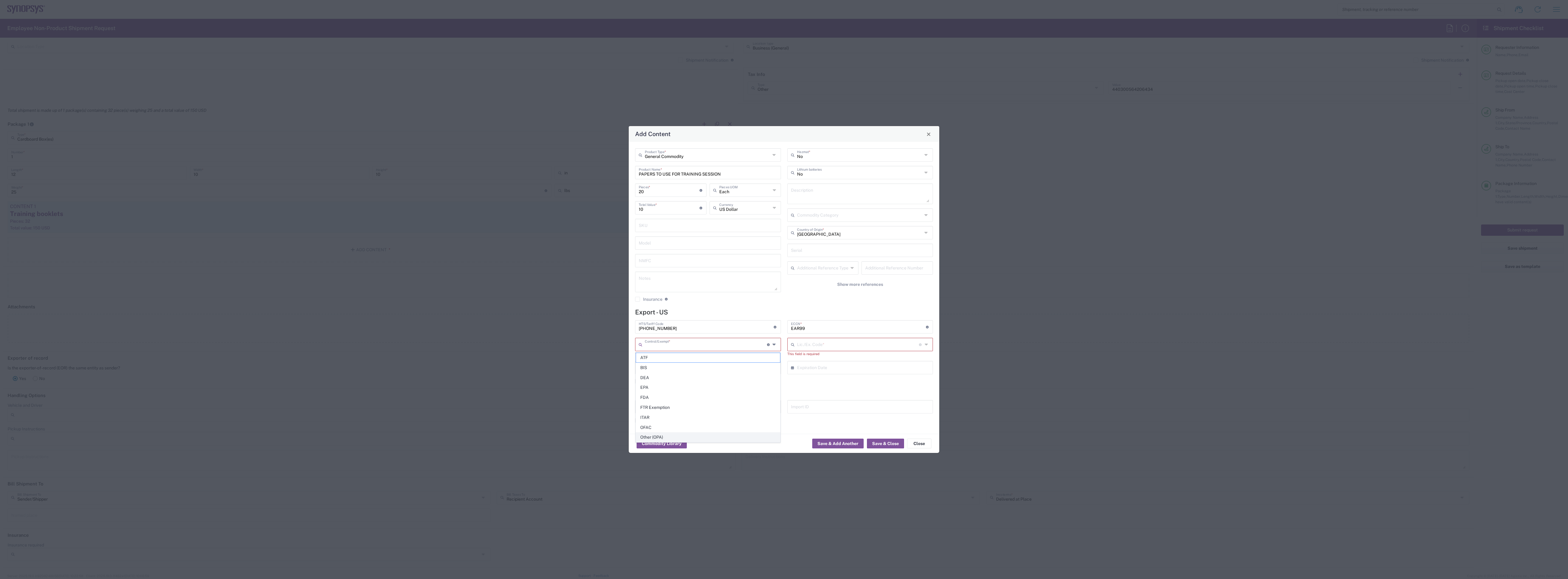
click at [657, 386] on span "Other (OPA)" at bounding box center [708, 437] width 144 height 9
type input "Other (OPA)"
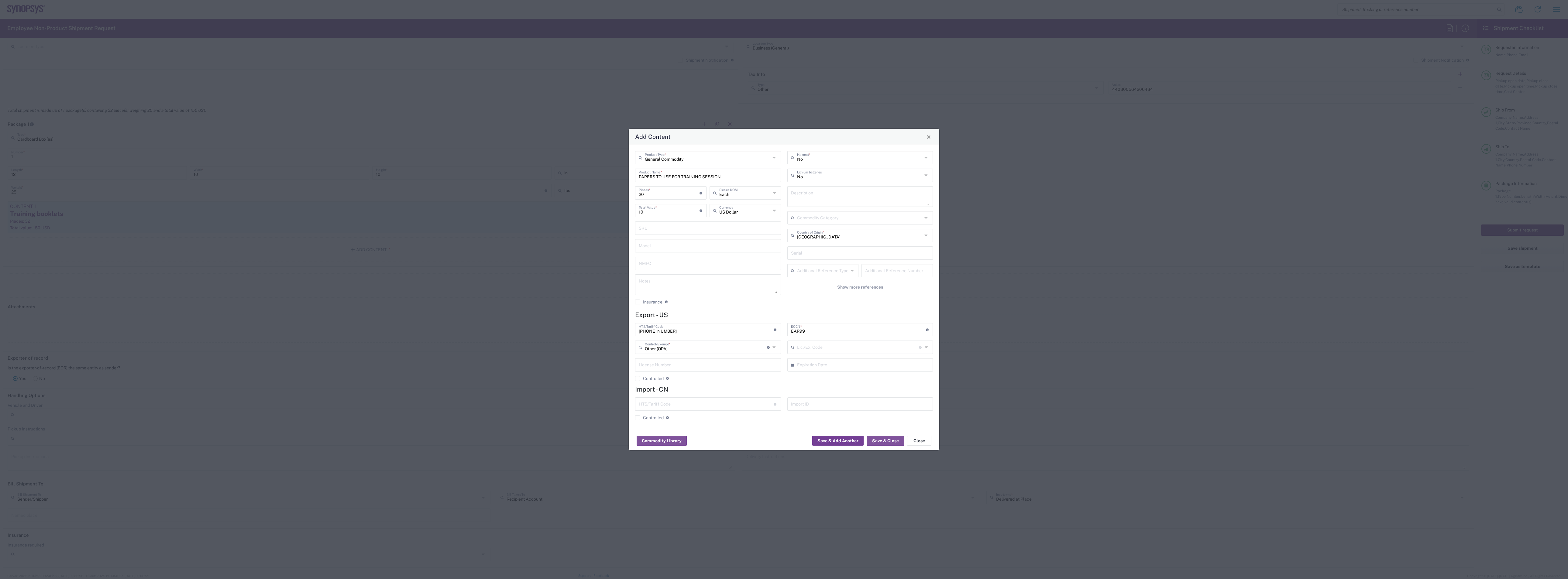
click at [825, 386] on button "Save & Add Another" at bounding box center [838, 440] width 51 height 10
click at [681, 161] on input "text" at bounding box center [707, 157] width 125 height 10
click at [667, 178] on span "General Commodity" at bounding box center [708, 180] width 144 height 9
type input "General Commodity"
click at [665, 178] on input "text" at bounding box center [708, 175] width 139 height 10
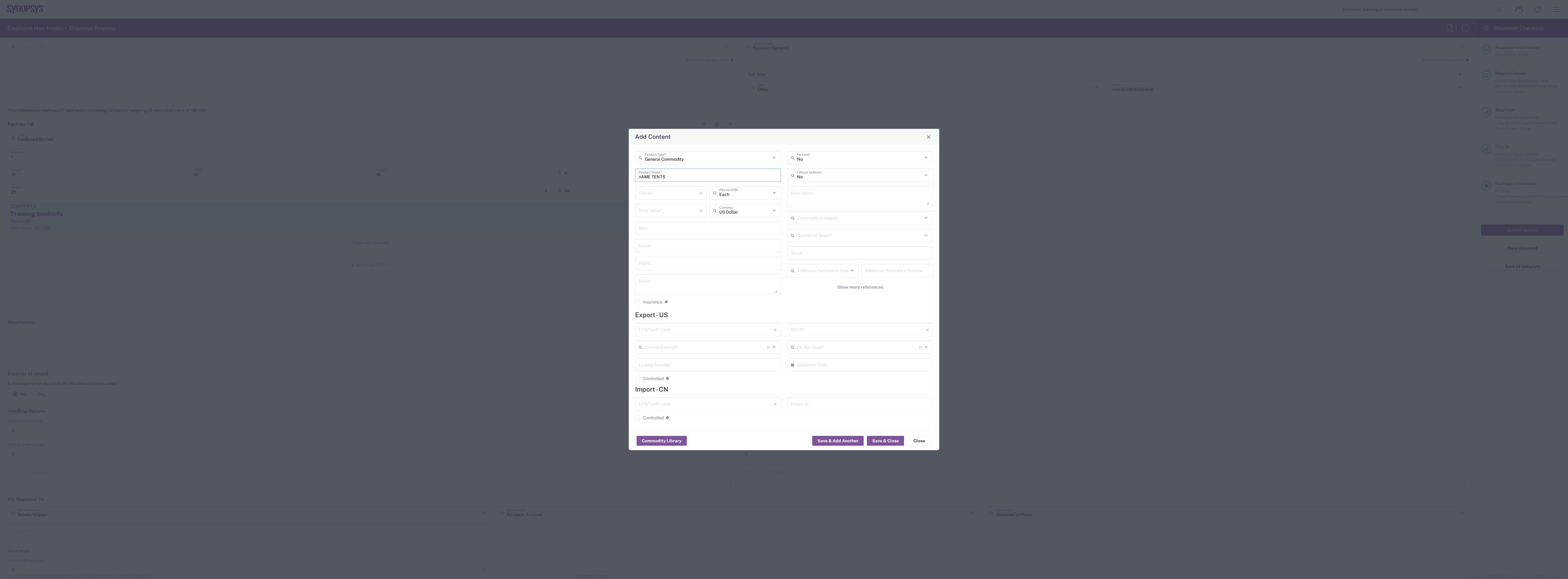
click at [642, 175] on input "nAME TENTS" at bounding box center [708, 175] width 139 height 10
type input "NAME TENTS"
click at [675, 193] on input "number" at bounding box center [669, 192] width 61 height 10
type input "30"
click at [653, 212] on input "number" at bounding box center [669, 209] width 61 height 10
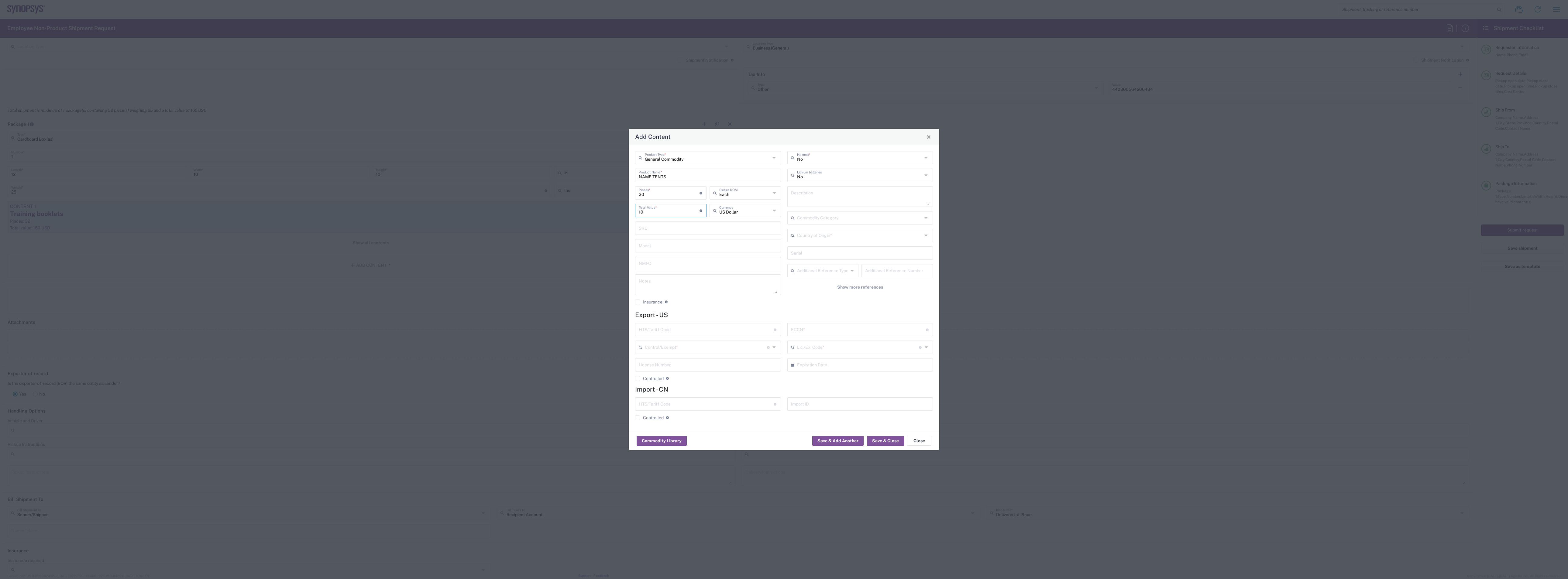
type input "10"
click at [721, 331] on input "text" at bounding box center [706, 328] width 135 height 10
type input "[PHONE_NUMBER]"
click at [809, 333] on input "text" at bounding box center [858, 328] width 135 height 10
type input "EAR99"
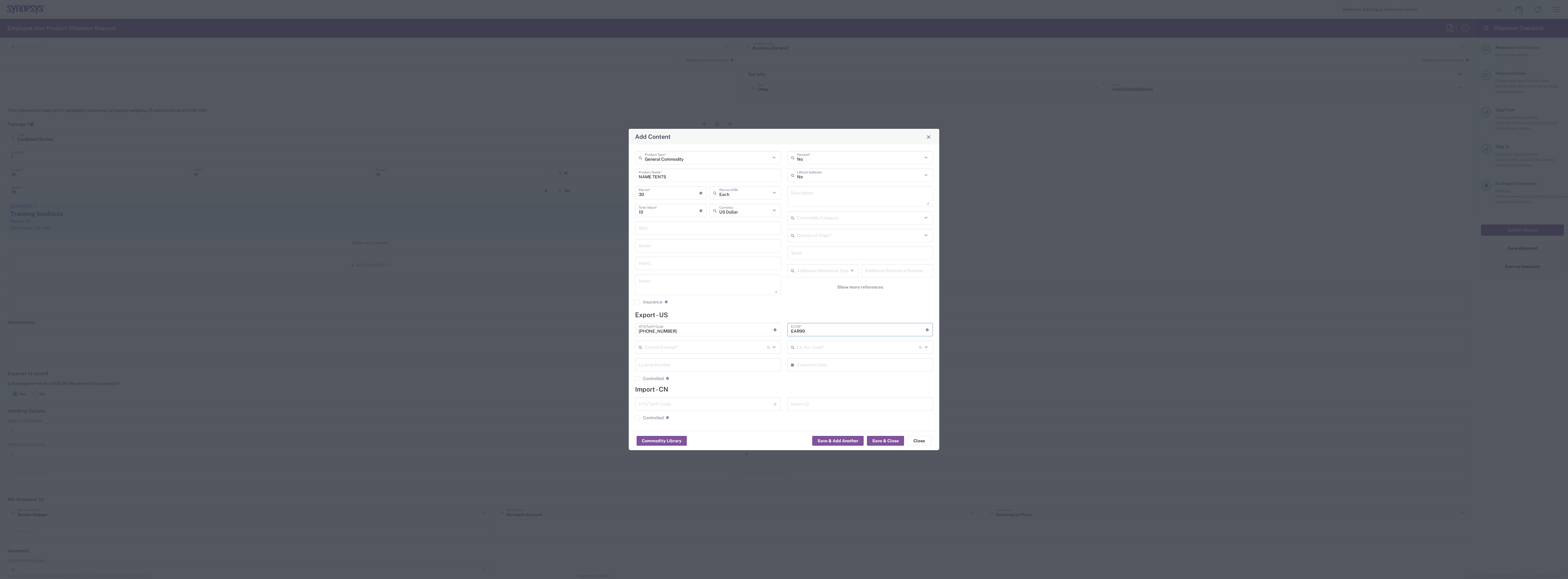
click at [710, 347] on input "text" at bounding box center [705, 346] width 122 height 10
click at [665, 386] on span "OFAC" at bounding box center [708, 429] width 144 height 9
click at [699, 348] on input "OFAC" at bounding box center [705, 346] width 122 height 10
click at [662, 386] on span "Other (OPA)" at bounding box center [708, 439] width 144 height 9
type input "Other (OPA)"
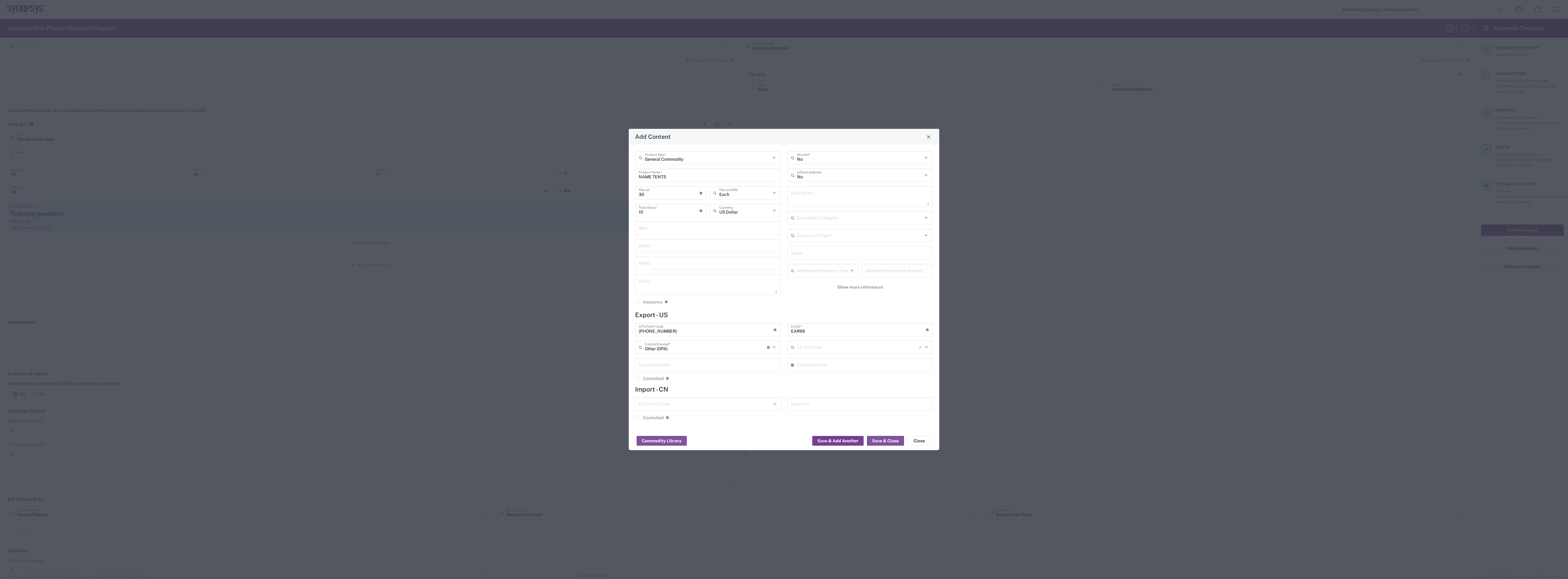
click at [849, 386] on button "Save & Add Another" at bounding box center [838, 440] width 51 height 10
click at [813, 232] on input "text" at bounding box center [859, 234] width 125 height 10
click at [813, 267] on span "[GEOGRAPHIC_DATA]" at bounding box center [859, 268] width 144 height 9
type input "[GEOGRAPHIC_DATA]"
click at [826, 386] on button "Save & Add Another" at bounding box center [838, 440] width 51 height 10
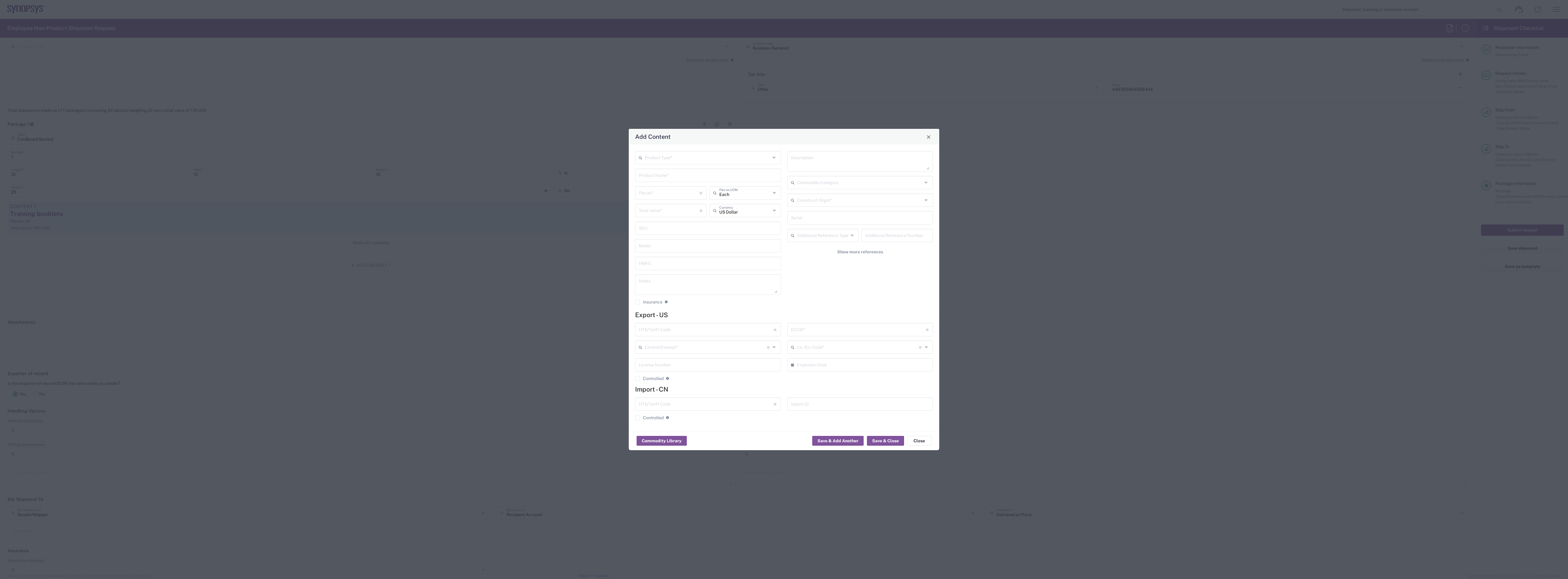
click at [660, 159] on input "text" at bounding box center [707, 157] width 125 height 10
click at [657, 183] on span "General Commodity" at bounding box center [708, 180] width 144 height 9
type input "General Commodity"
click at [659, 175] on input "text" at bounding box center [708, 175] width 139 height 10
click at [641, 176] on input "tAKEAWAY CARDS" at bounding box center [708, 175] width 139 height 10
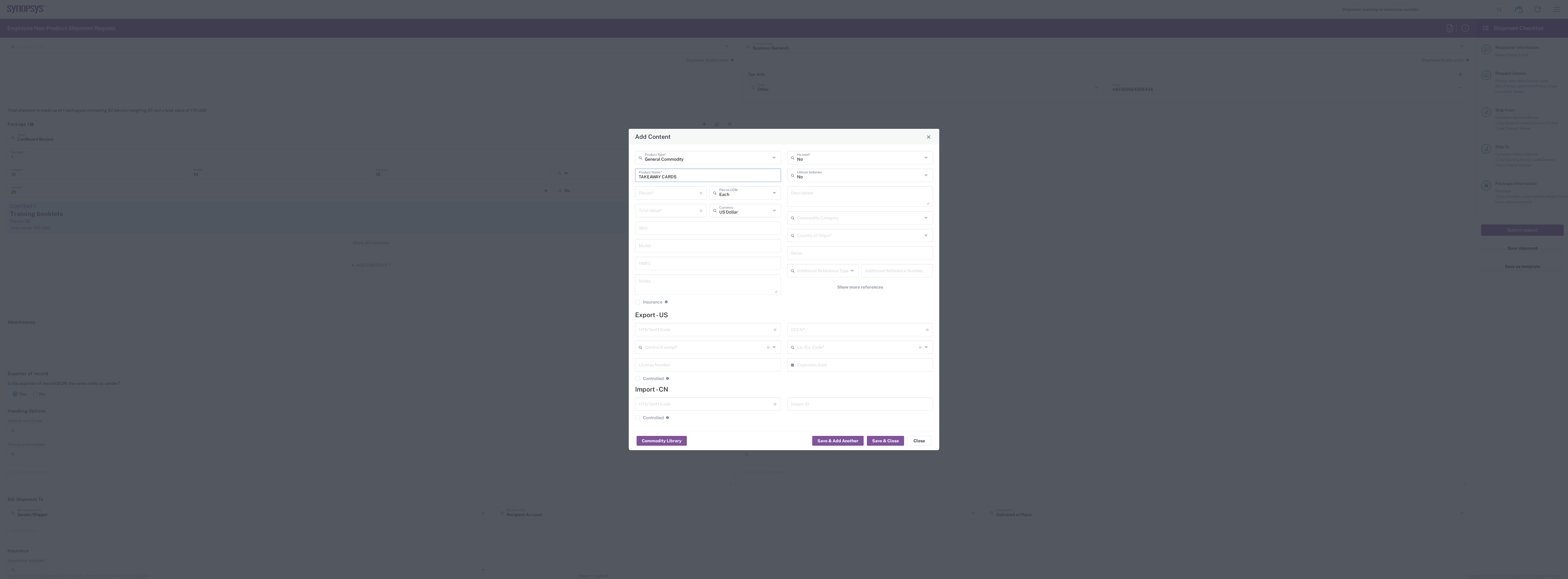
type input "TAKEAWAY CARDS"
click at [675, 193] on input "number" at bounding box center [669, 192] width 61 height 10
type input "30"
click at [672, 210] on input "number" at bounding box center [669, 209] width 61 height 10
type input "30"
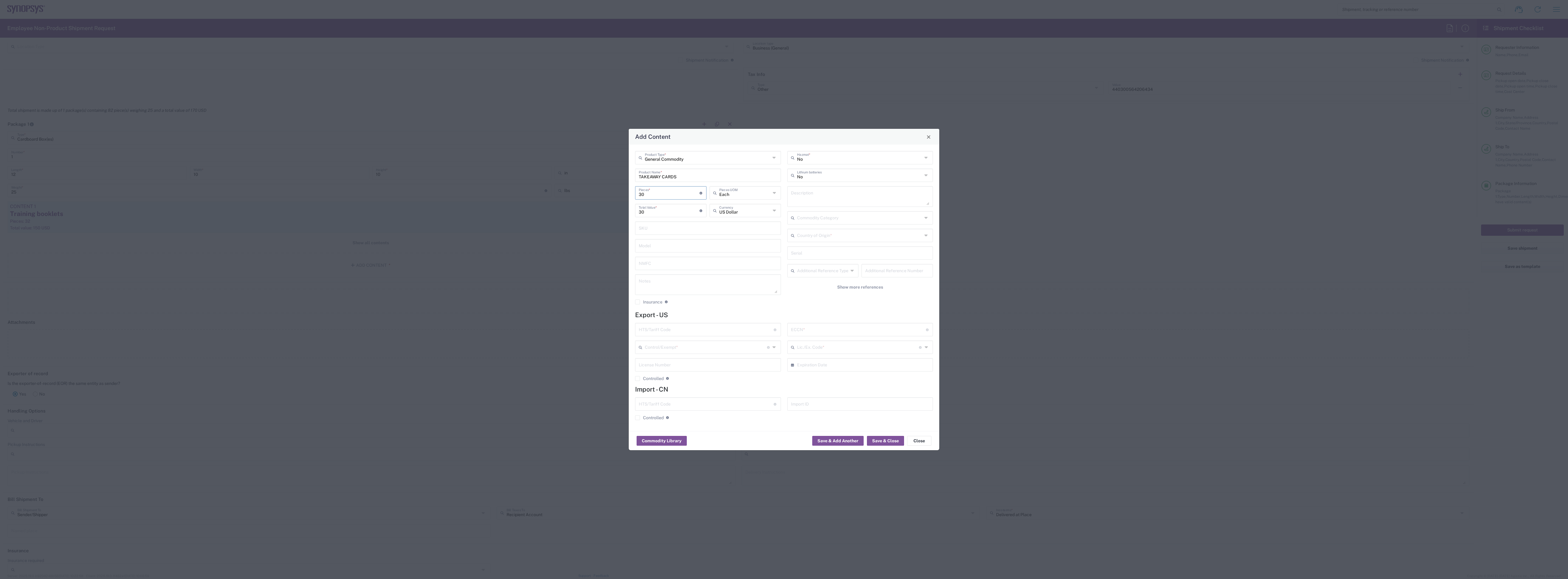
click at [641, 192] on input "30" at bounding box center [669, 192] width 61 height 10
type input "50"
type input "1500"
type input "60"
type input "90000"
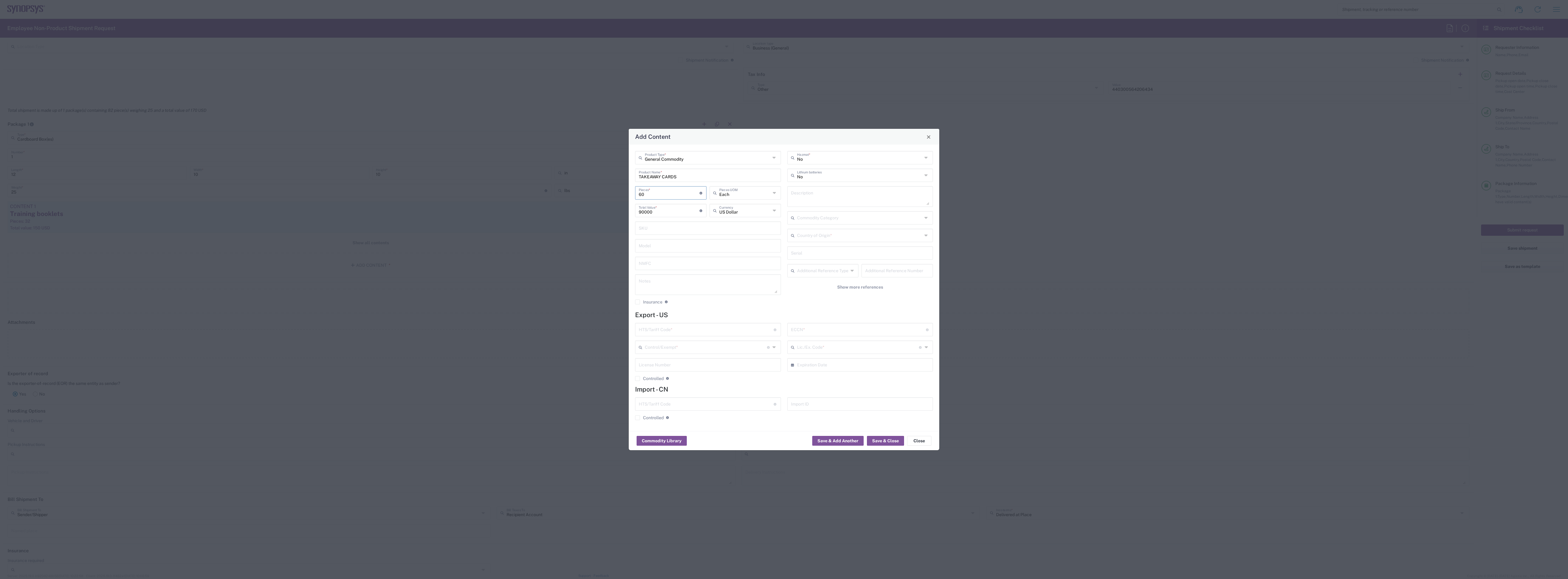
type input "60"
click at [663, 212] on input "90000" at bounding box center [669, 209] width 61 height 10
drag, startPoint x: 663, startPoint y: 212, endPoint x: 618, endPoint y: 210, distance: 45.0
click at [619, 209] on div "Add Content General Commodity Product Type * TAKEAWAY CARDS Product Name * 60 P…" at bounding box center [784, 290] width 1568 height 579
type input "30"
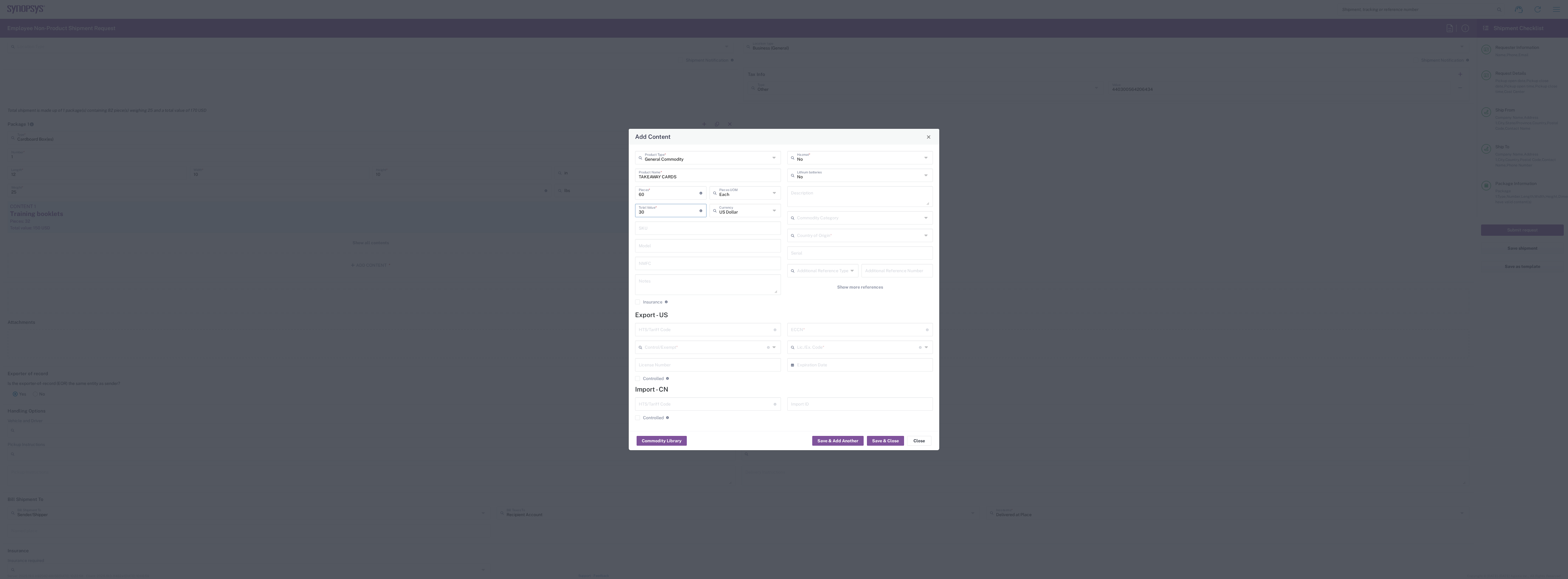
click at [680, 240] on input "text" at bounding box center [708, 244] width 139 height 10
click at [665, 329] on input "text" at bounding box center [706, 328] width 135 height 10
type input "[PHONE_NUMBER]"
click at [812, 329] on input "text" at bounding box center [858, 328] width 135 height 10
type input "EAR99"
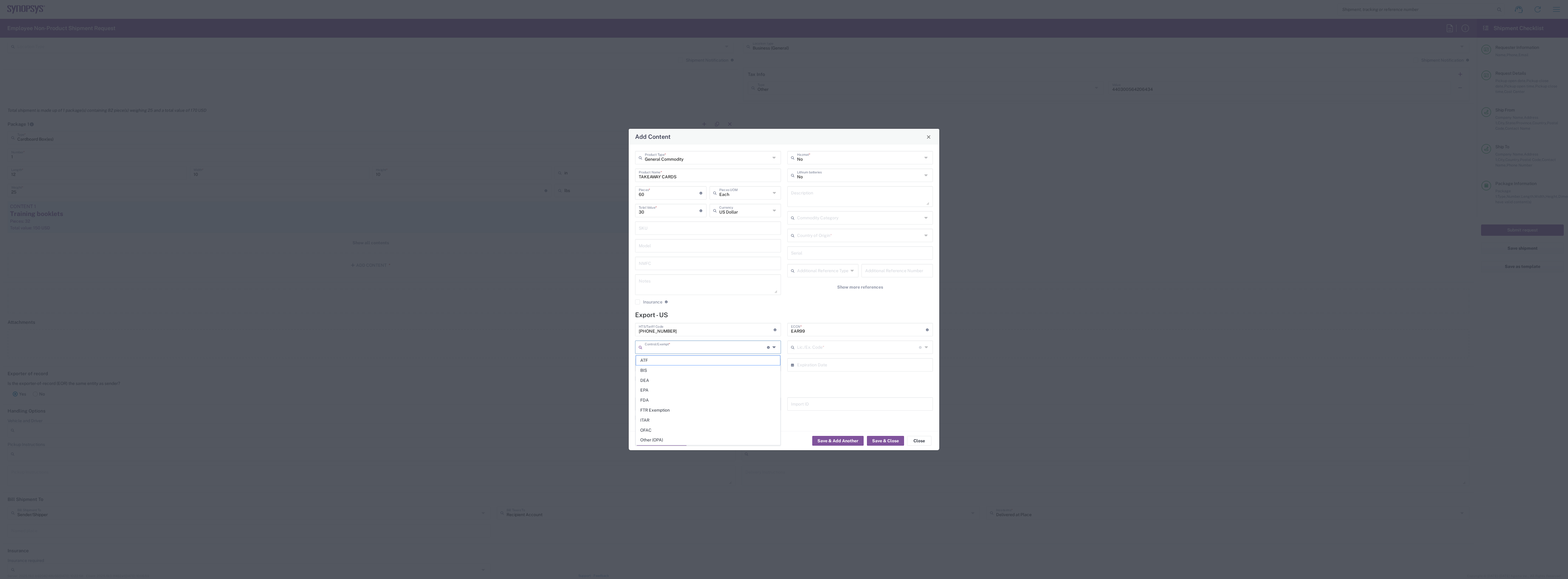
click at [755, 344] on input "text" at bounding box center [705, 346] width 122 height 10
click at [663, 386] on span "Other (OPA)" at bounding box center [708, 439] width 144 height 9
type input "Other (OPA)"
click at [878, 386] on button "Save & Close" at bounding box center [885, 440] width 37 height 10
click at [817, 247] on div "This field is required" at bounding box center [860, 244] width 146 height 5
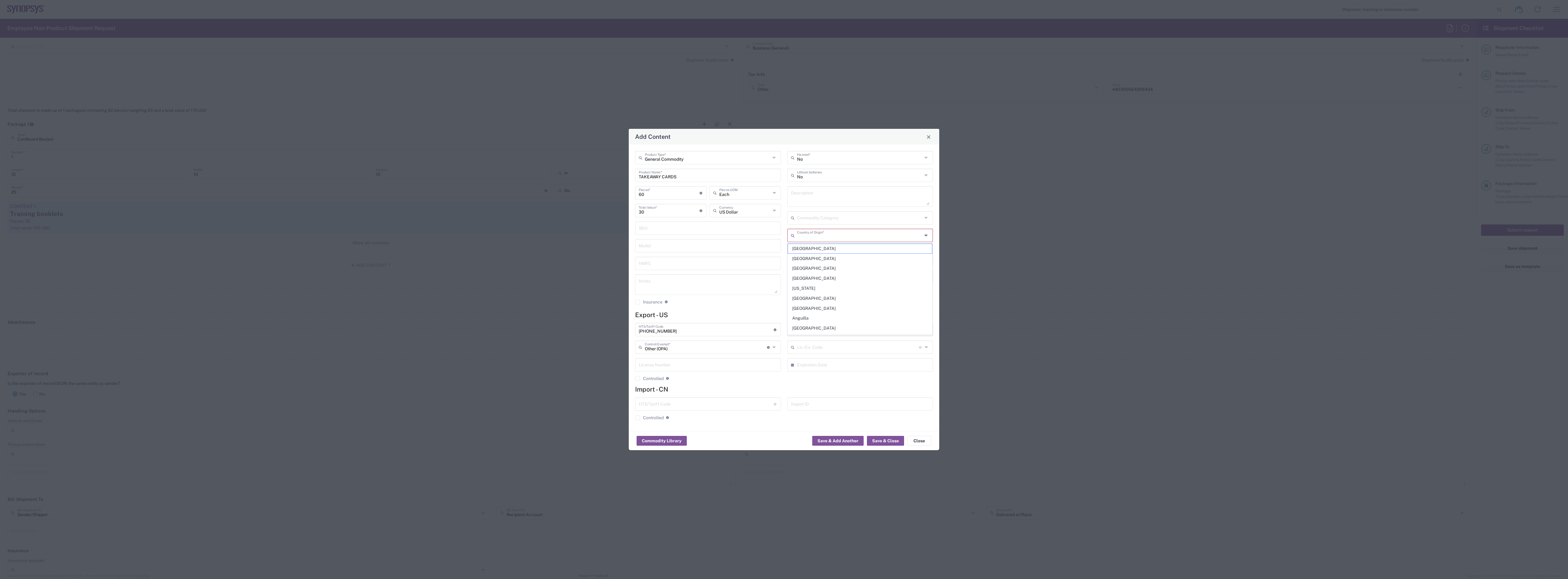
click at [819, 237] on input "text" at bounding box center [859, 234] width 125 height 10
click at [815, 265] on span "[GEOGRAPHIC_DATA]" at bounding box center [859, 268] width 144 height 9
type input "[GEOGRAPHIC_DATA]"
click at [880, 386] on button "Save & Close" at bounding box center [885, 440] width 37 height 10
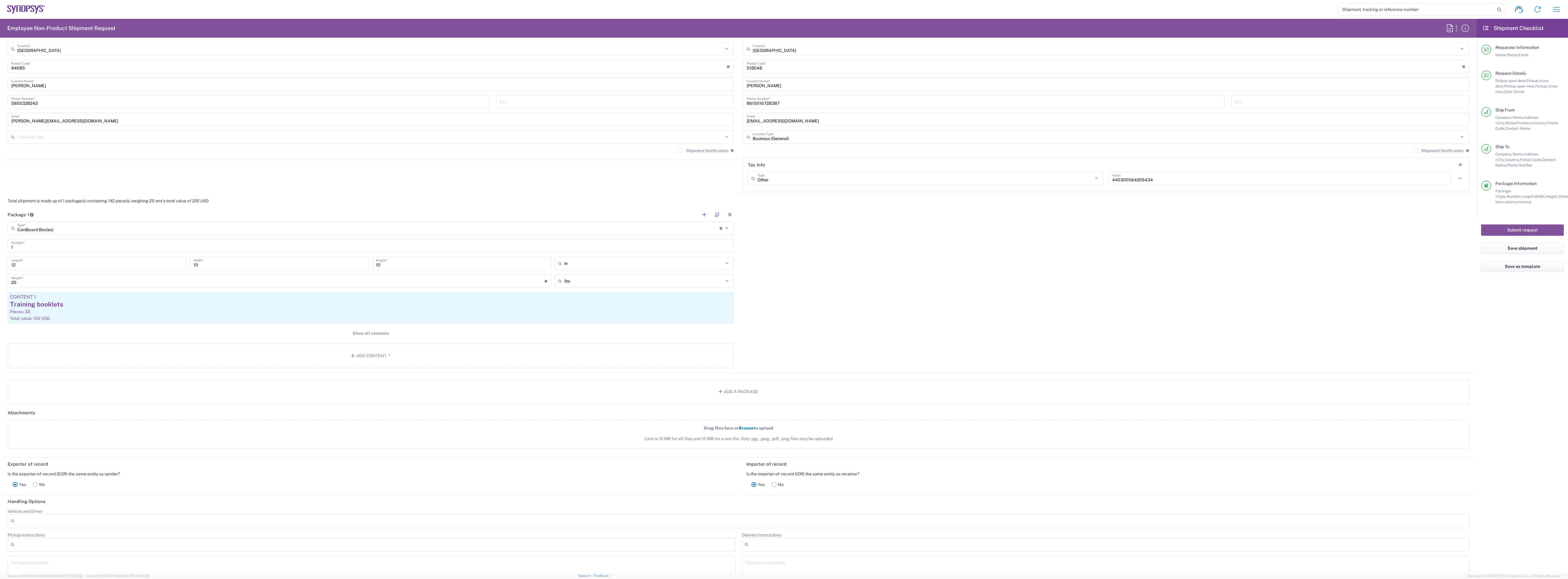
scroll to position [389, 0]
click at [364, 335] on span "Show all contents" at bounding box center [371, 333] width 37 height 5
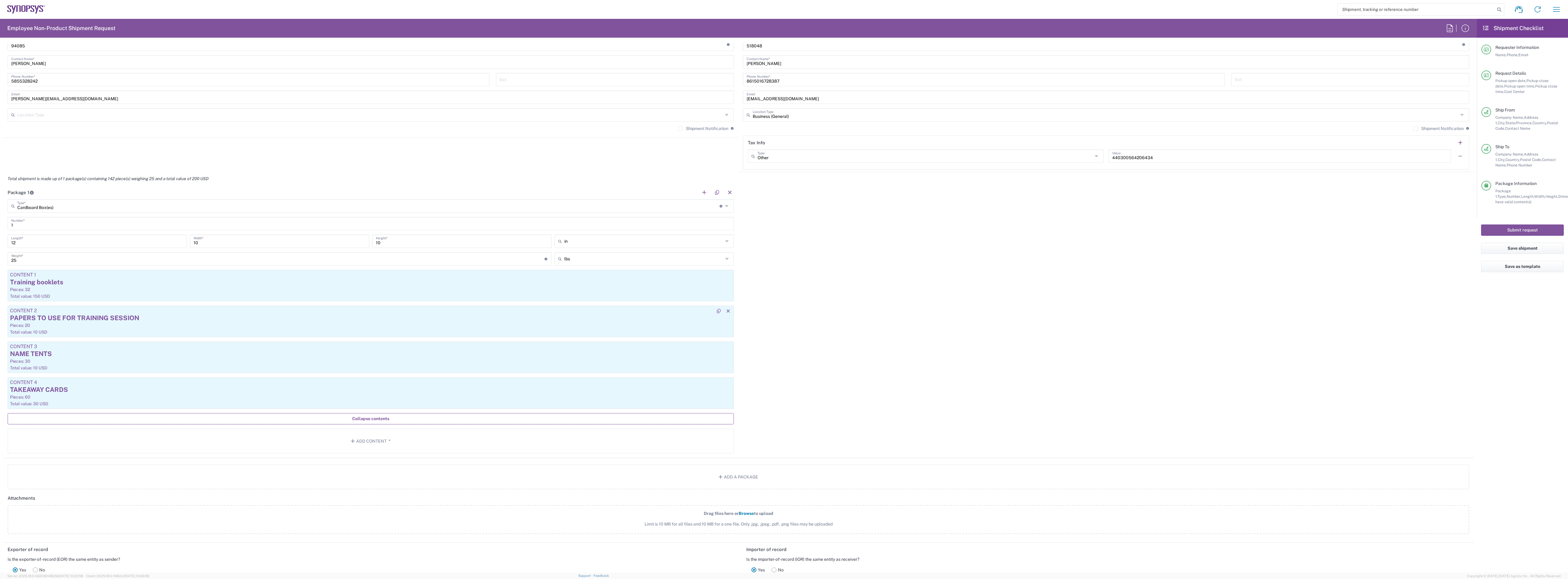
scroll to position [435, 0]
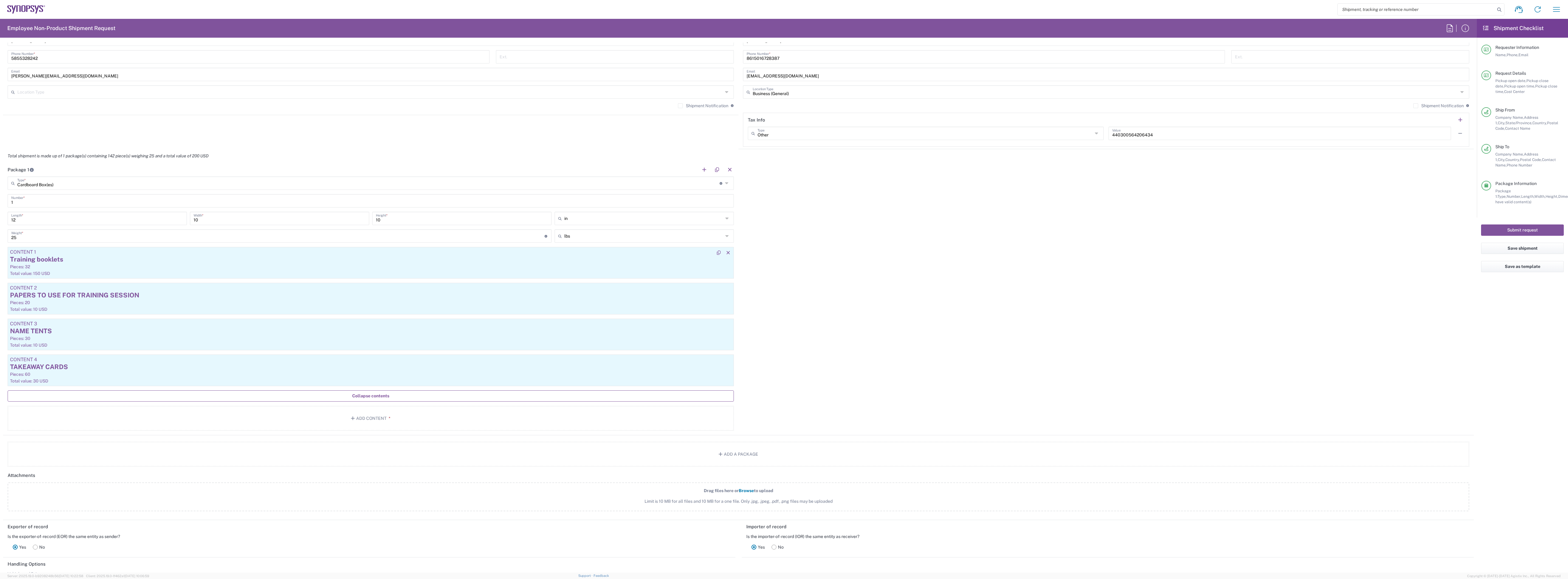
click at [54, 260] on div "Training booklets" at bounding box center [370, 259] width 721 height 9
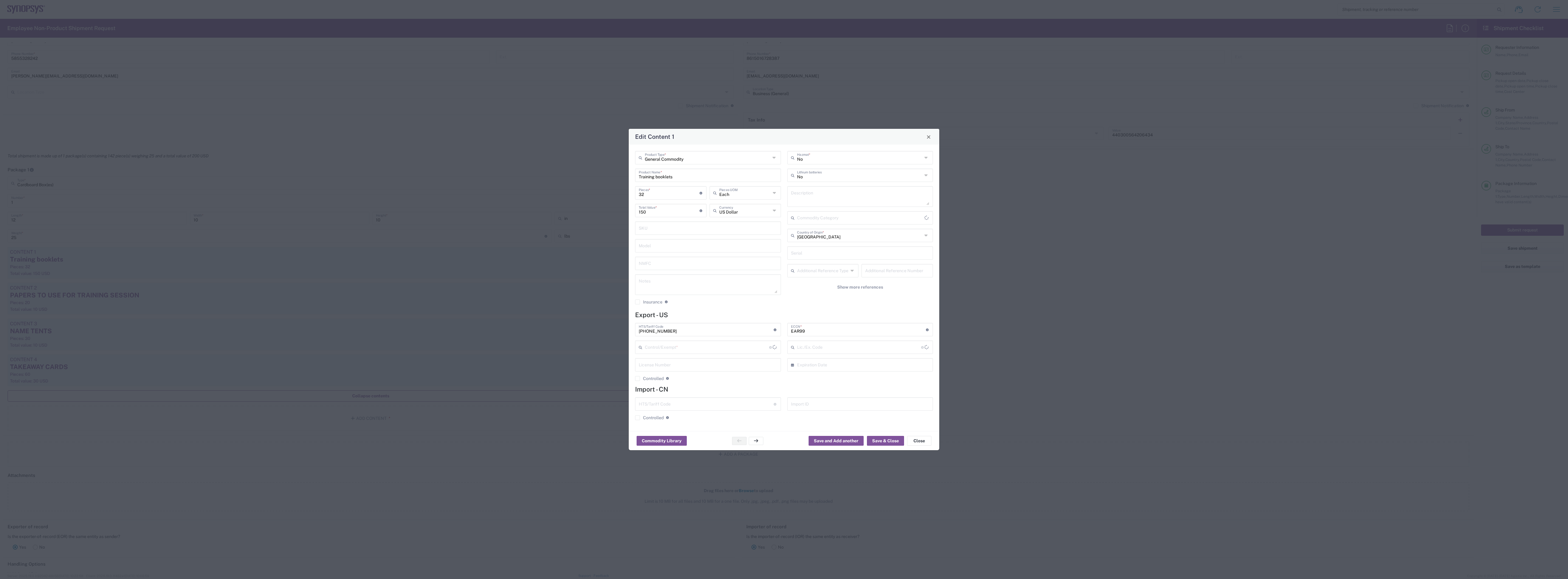
type input "Other (OPA)"
click at [919, 386] on button "Close" at bounding box center [919, 440] width 24 height 10
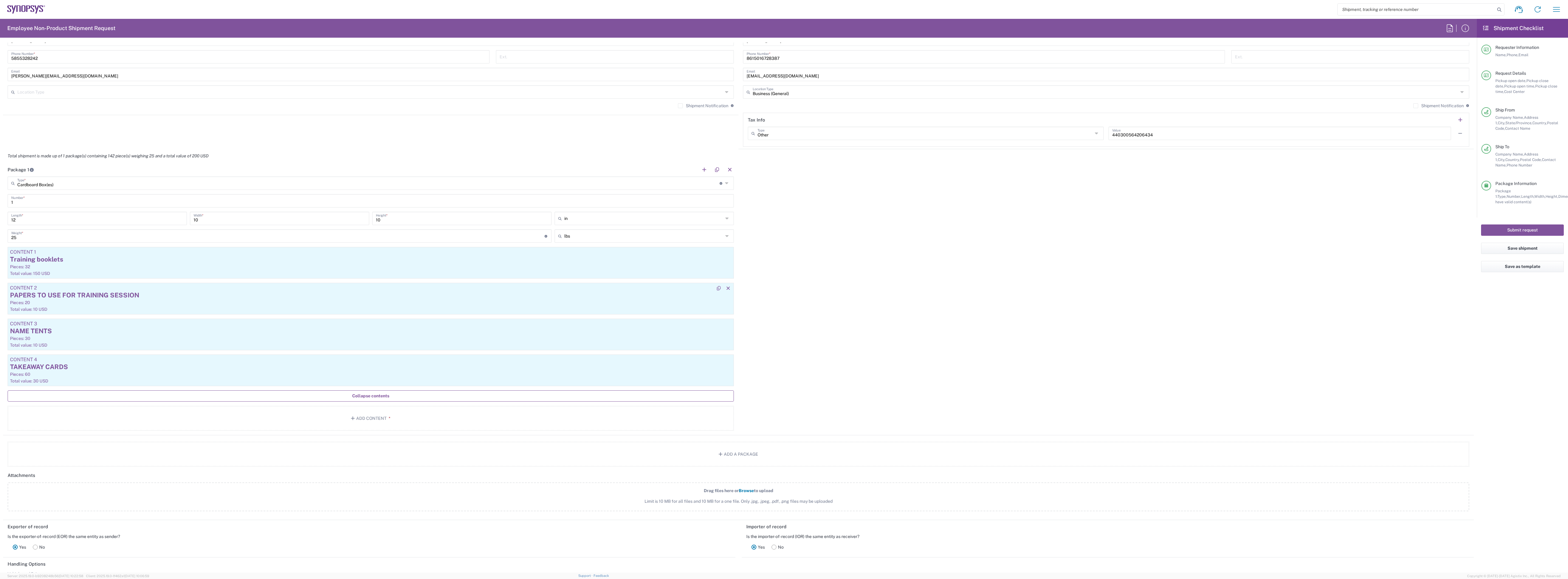
click at [67, 300] on div "PAPERS TO USE FOR TRAINING SESSION" at bounding box center [370, 295] width 721 height 9
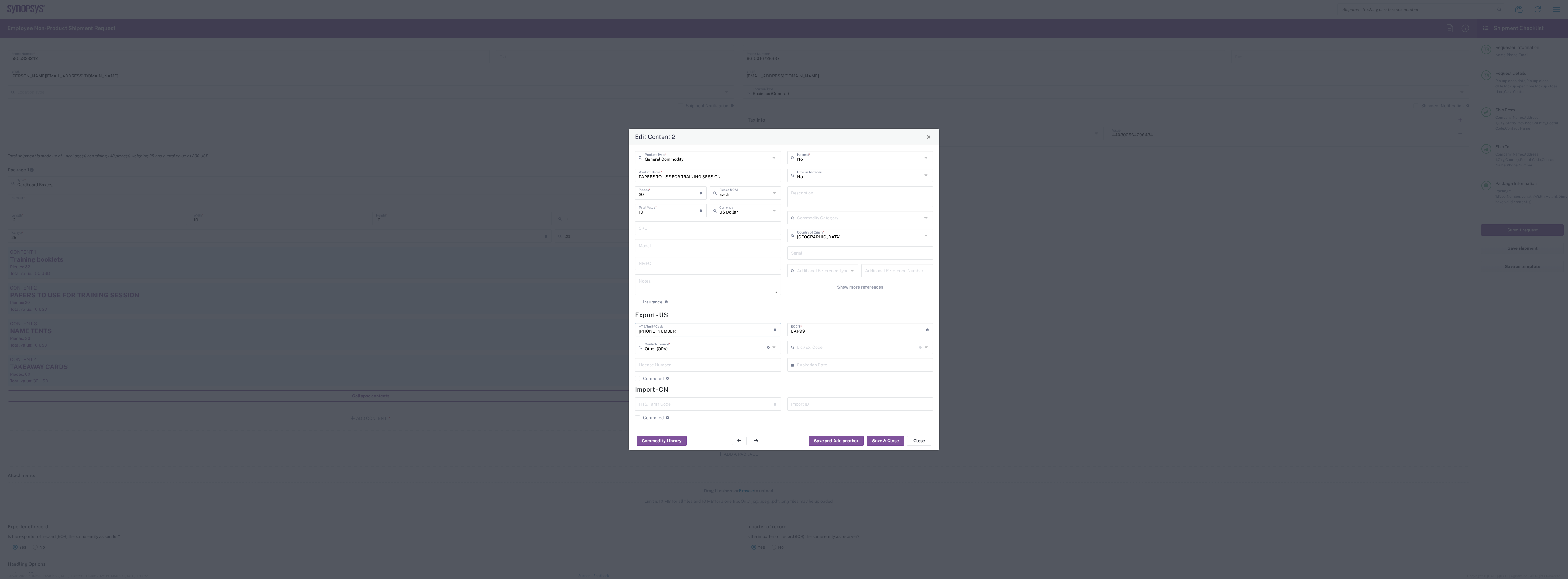
click at [683, 333] on input "[PHONE_NUMBER]" at bounding box center [706, 328] width 135 height 10
click at [654, 331] on input "[PHONE_NUMBER]" at bounding box center [706, 328] width 135 height 10
type input "[PHONE_NUMBER]"
click at [876, 386] on button "Save & Close" at bounding box center [885, 440] width 37 height 10
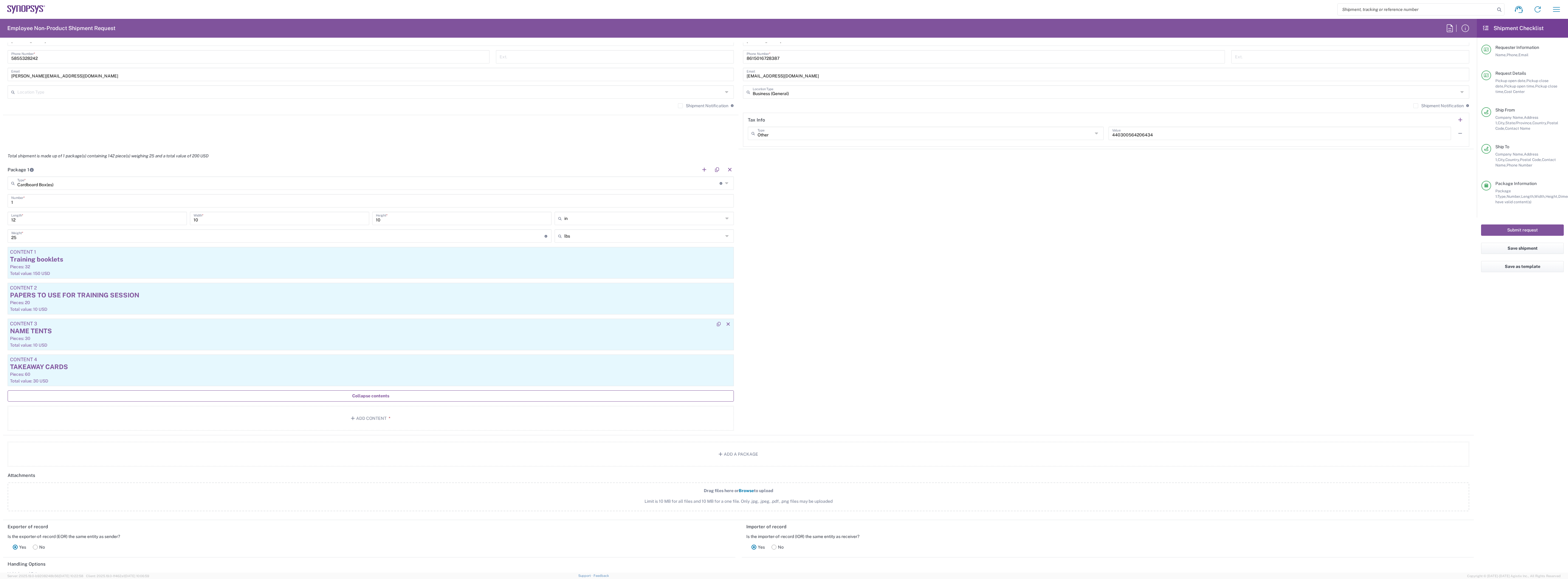
click at [80, 331] on div "NAME TENTS" at bounding box center [370, 331] width 721 height 9
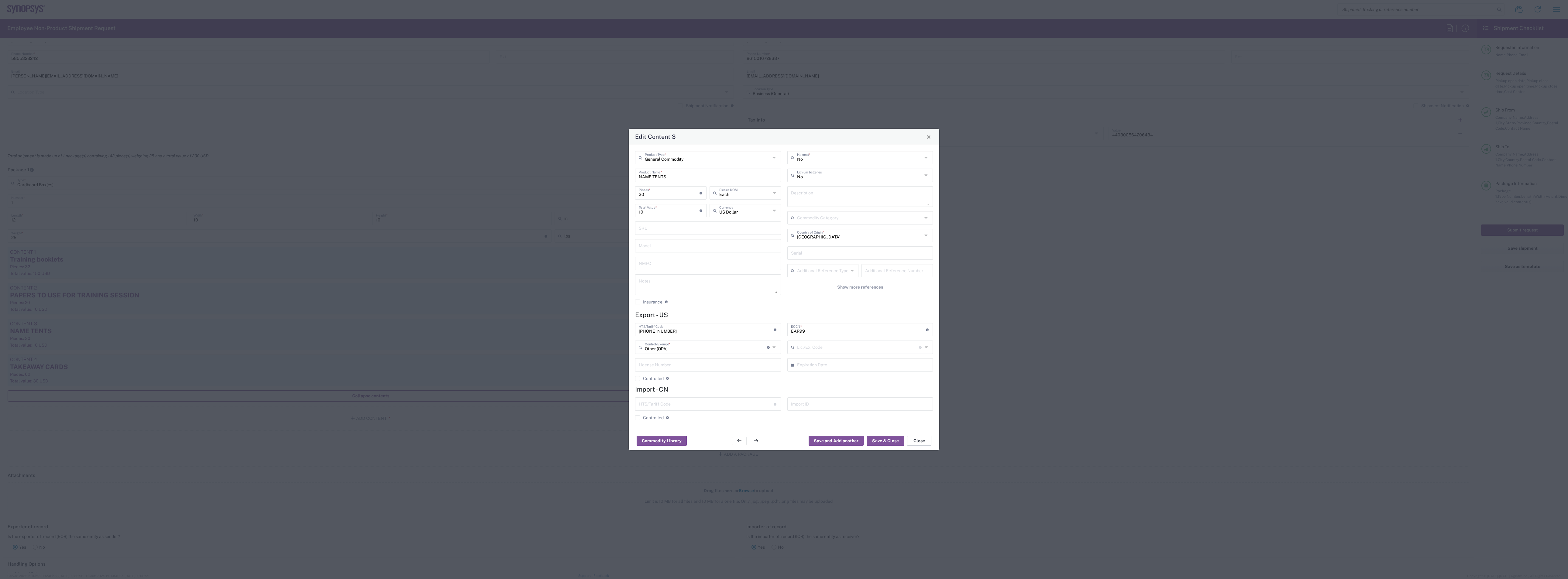
click at [913, 386] on button "Close" at bounding box center [919, 440] width 24 height 10
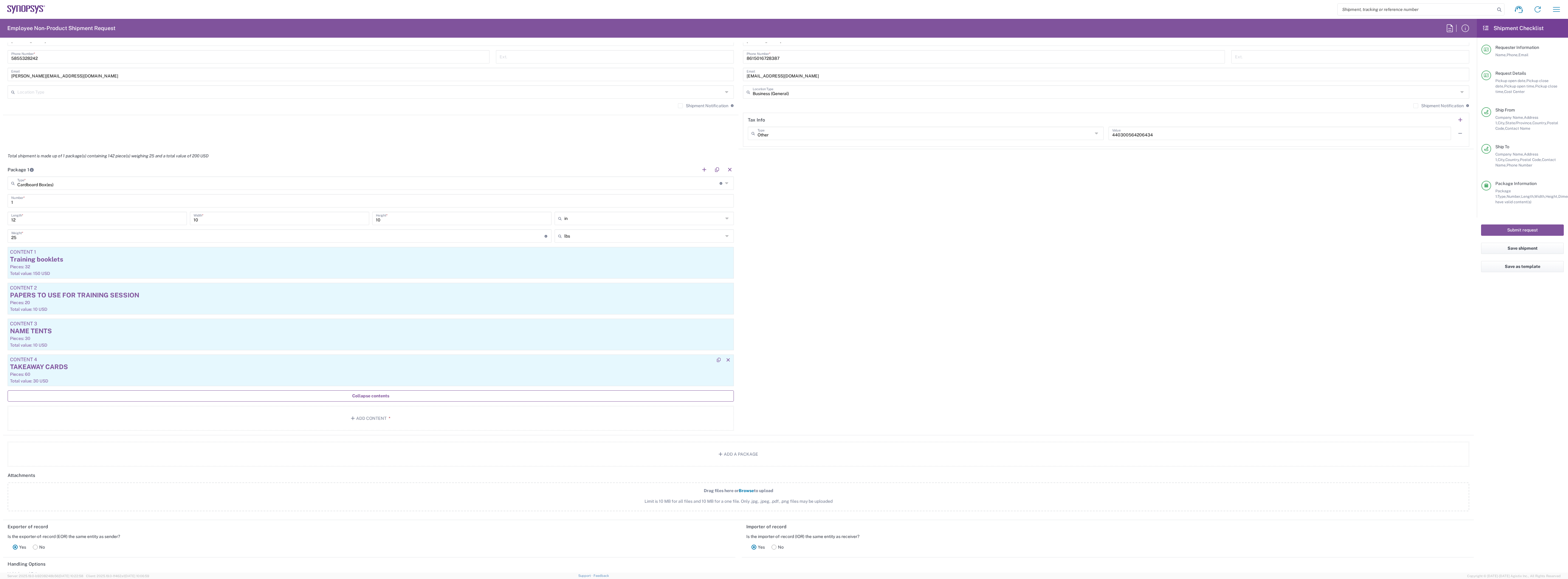
click at [75, 367] on div "TAKEAWAY CARDS" at bounding box center [370, 367] width 721 height 9
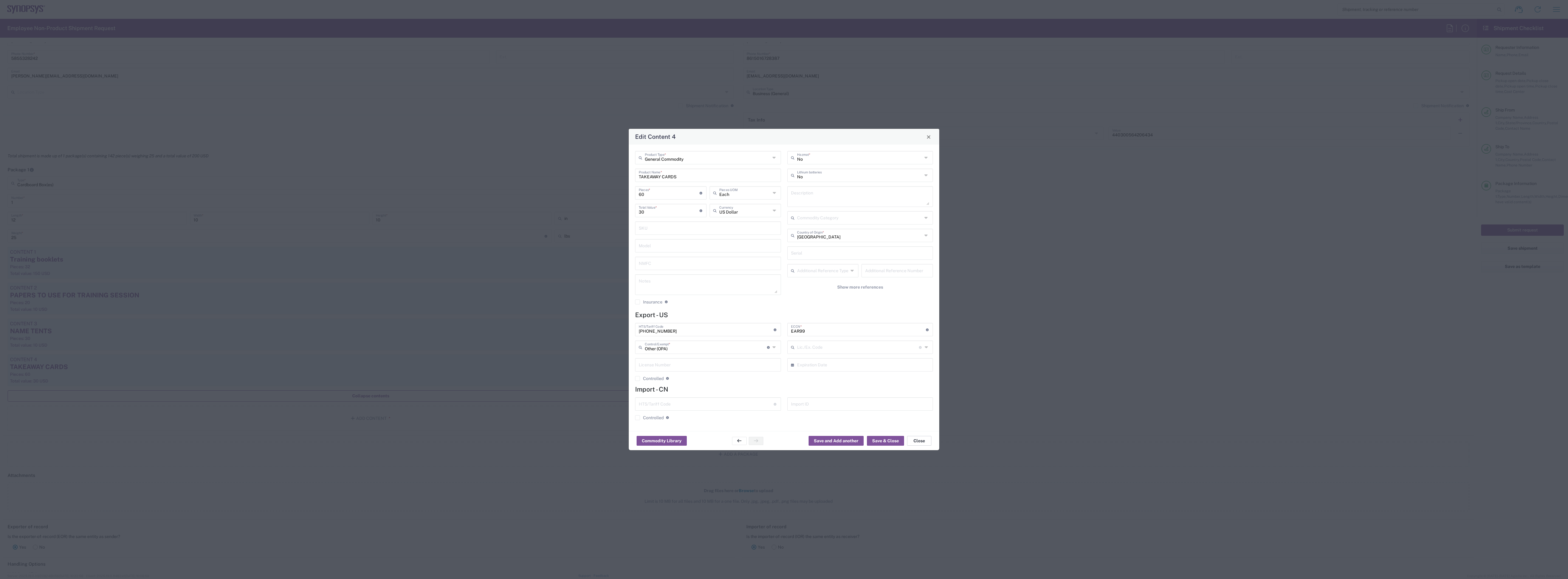
click at [908, 386] on button "Close" at bounding box center [919, 440] width 24 height 10
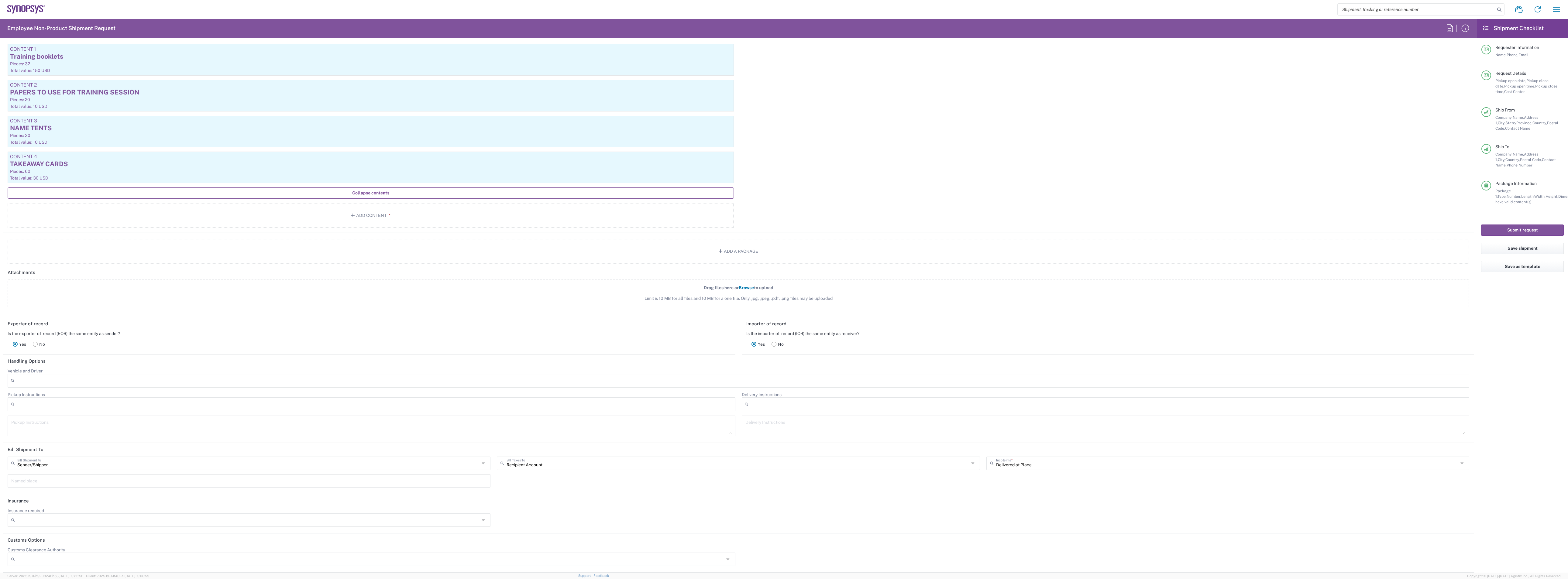
scroll to position [640, 0]
click at [744, 286] on span "Browse" at bounding box center [746, 288] width 15 height 5
click at [0, 0] on input "Drag files here or Browse to upload Limit is 10 MB for all files and 10 MB for …" at bounding box center [0, 0] width 0 height 0
click at [744, 286] on span "Browse" at bounding box center [746, 288] width 15 height 5
click at [0, 0] on input "Drag files here or Browse to upload Limit is 10 MB for all files and 10 MB for …" at bounding box center [0, 0] width 0 height 0
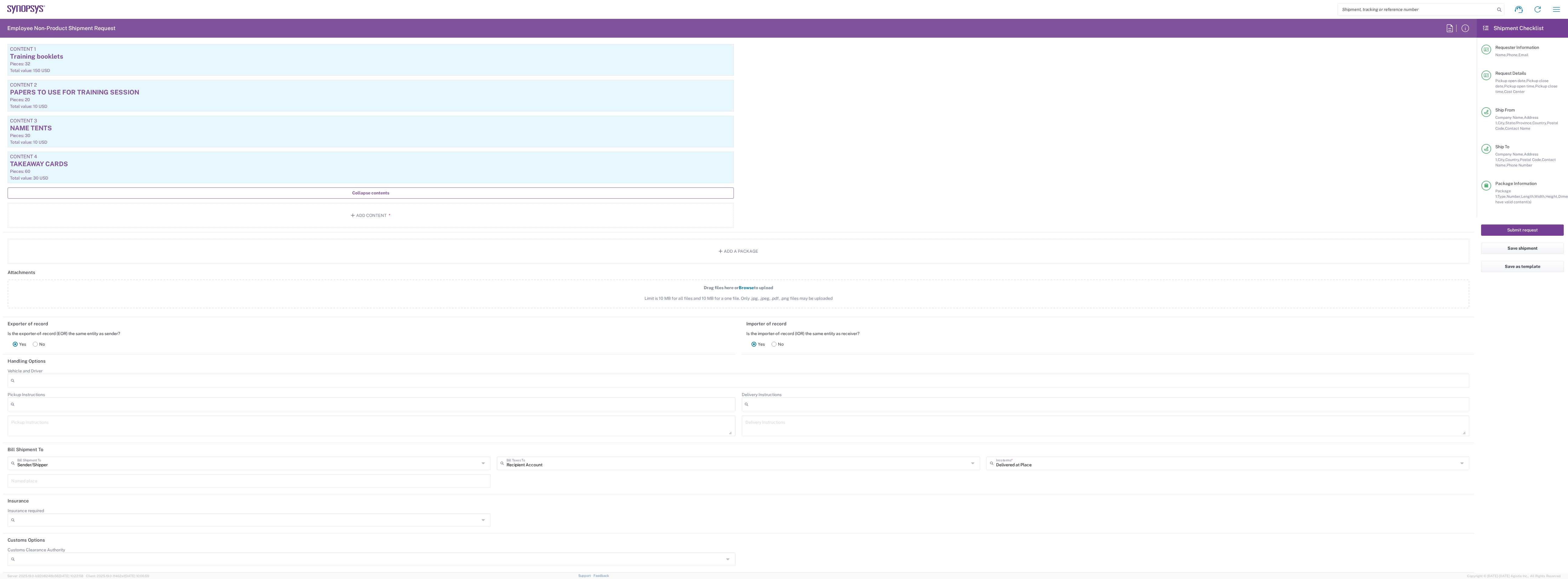
click at [1045, 227] on button "Submit request" at bounding box center [1522, 230] width 83 height 11
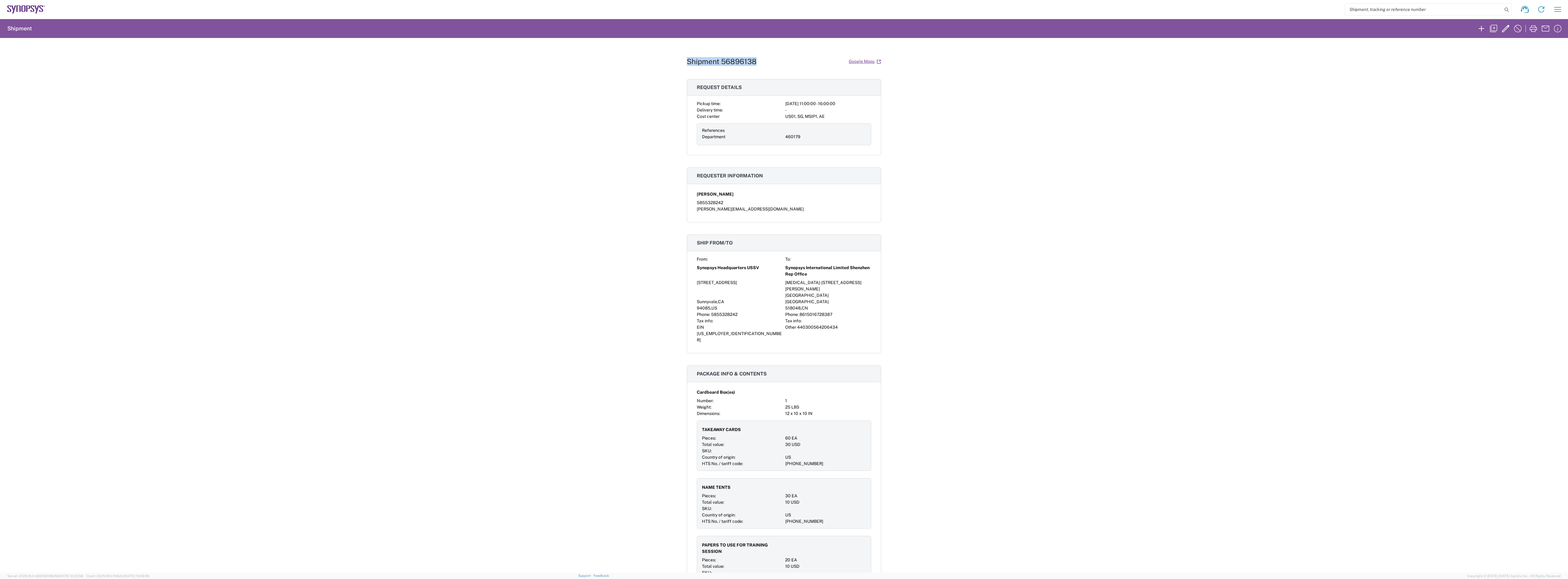
drag, startPoint x: 763, startPoint y: 60, endPoint x: 672, endPoint y: 58, distance: 91.0
click at [672, 58] on div "Shipment 56896138 Google Maps Request details Pickup time: [DATE] 11:00:00 - 16…" at bounding box center [784, 305] width 1568 height 535
copy h1 "Shipment 56896138"
